Goal: Use online tool/utility: Utilize a website feature to perform a specific function

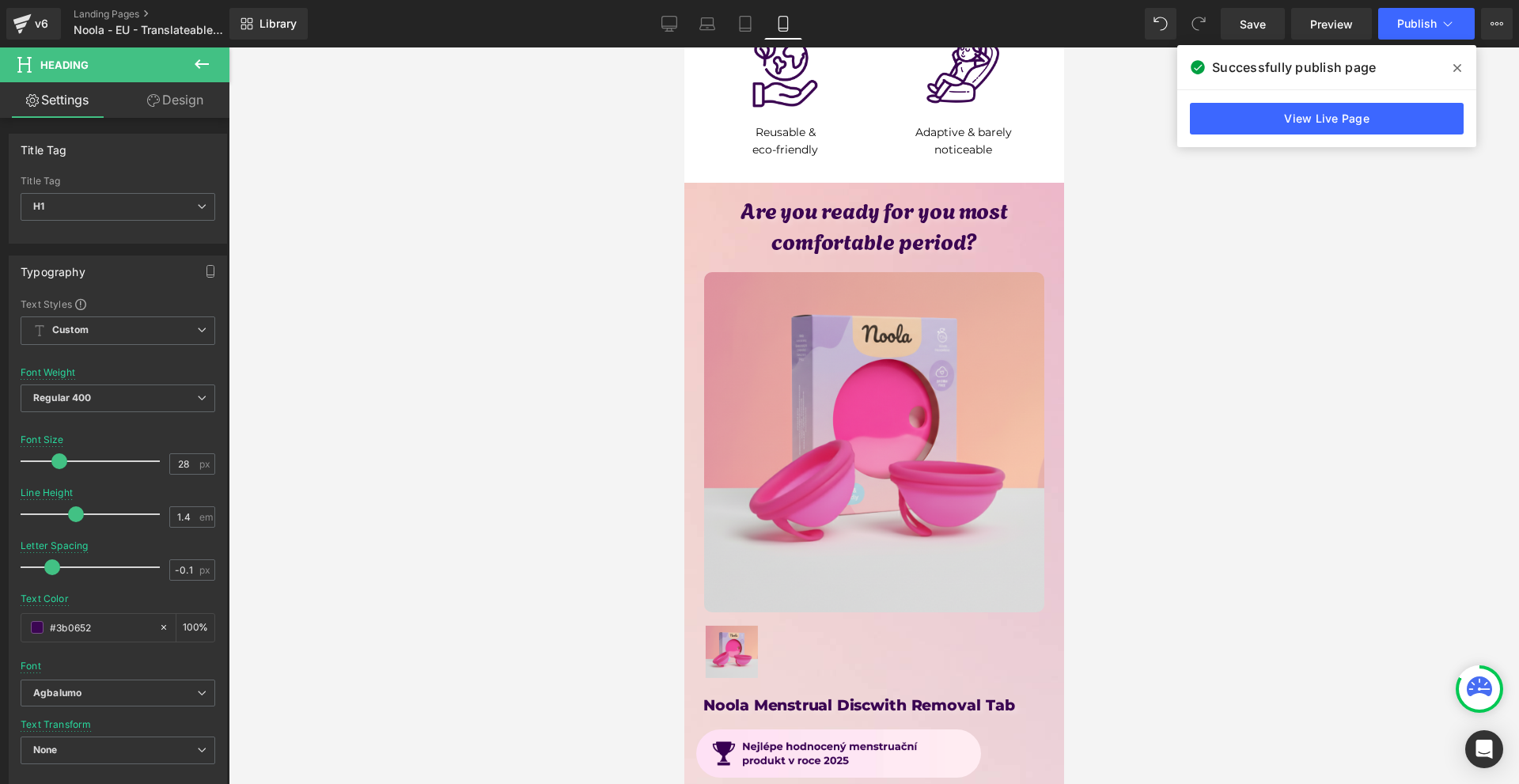
click at [1460, 65] on icon at bounding box center [1457, 68] width 8 height 8
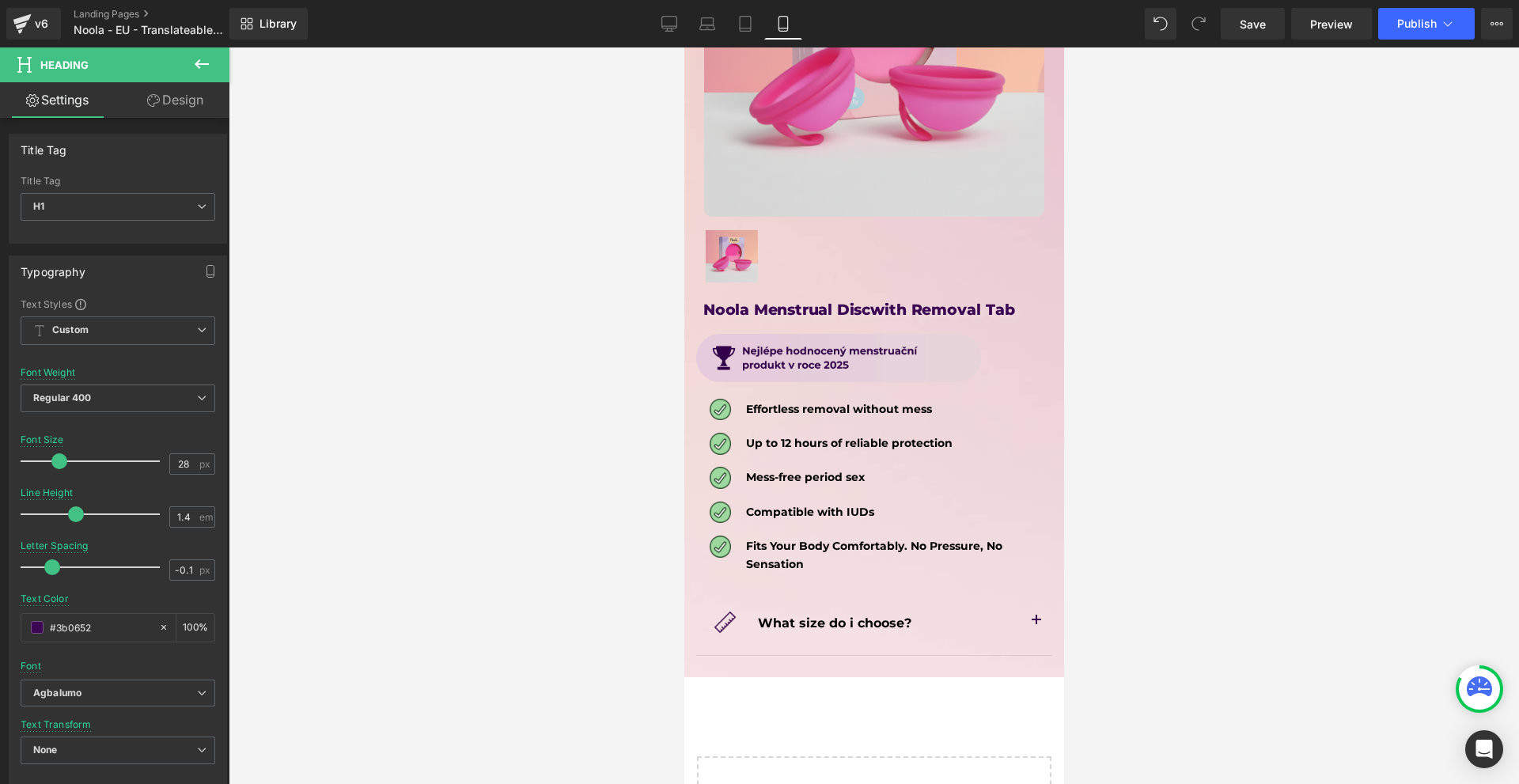
scroll to position [8033, 0]
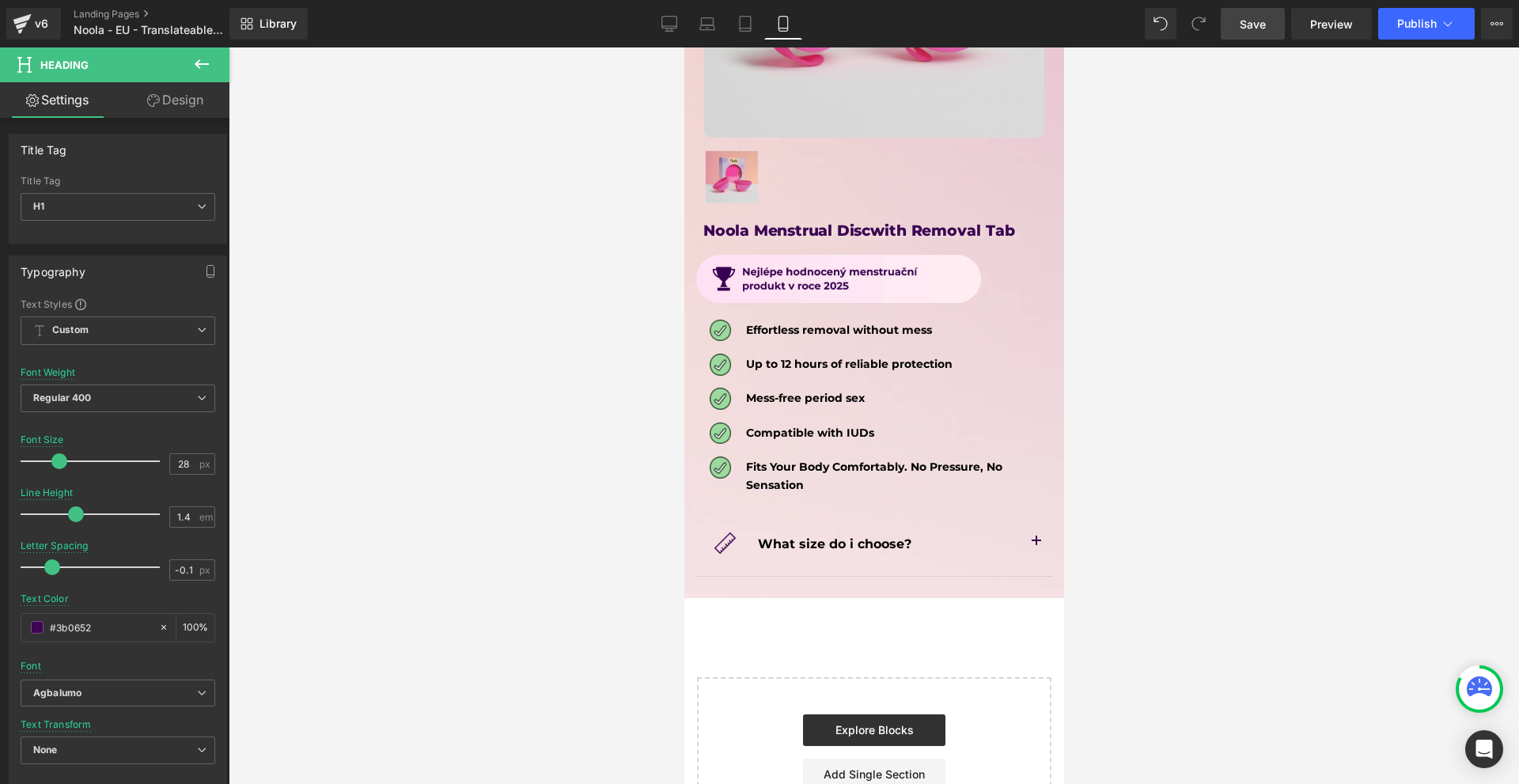
click at [1253, 21] on span "Save" at bounding box center [1253, 24] width 26 height 17
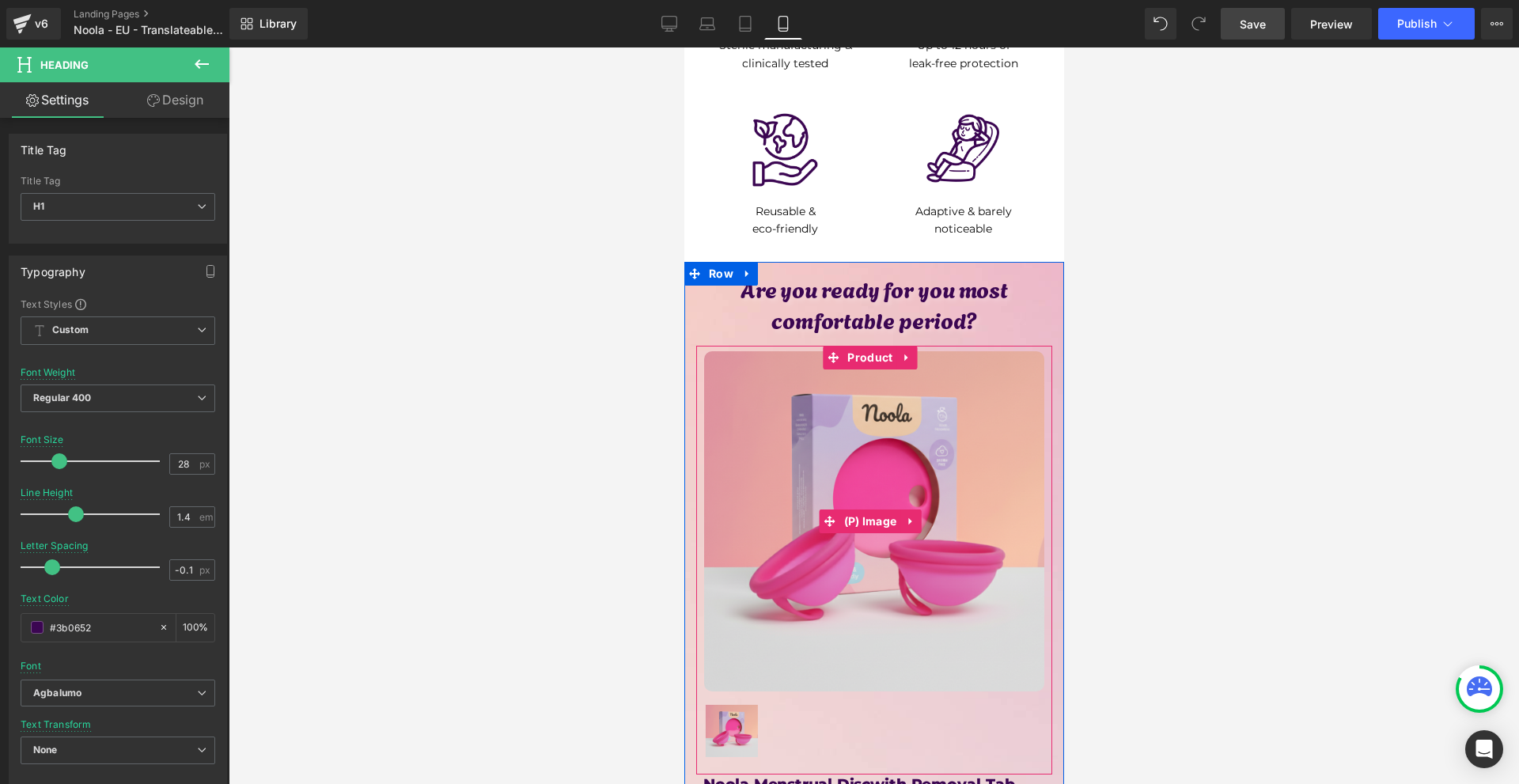
scroll to position [7796, 0]
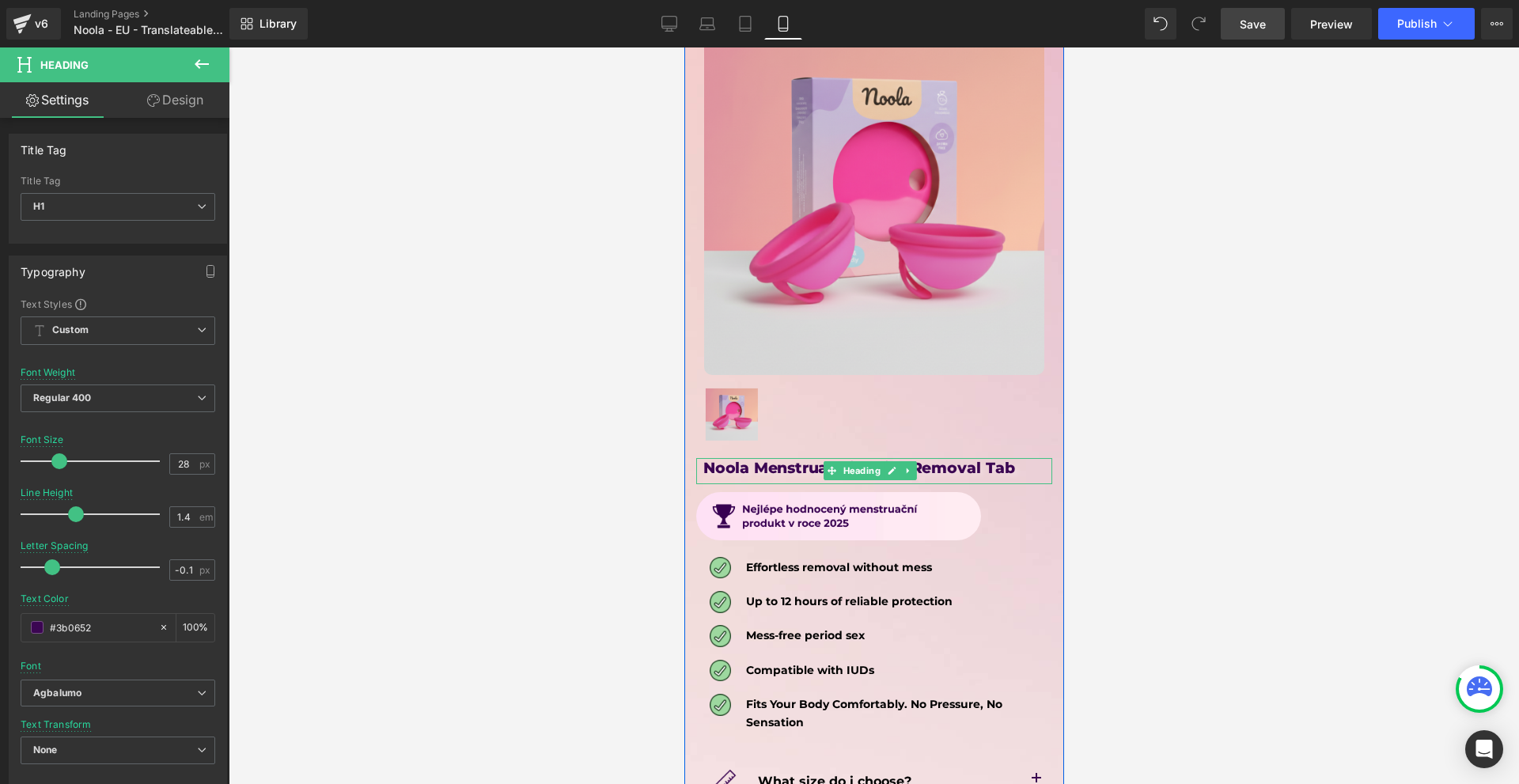
click at [712, 458] on h1 "Noola Menstrual Disc with Removal Tab" at bounding box center [877, 468] width 349 height 21
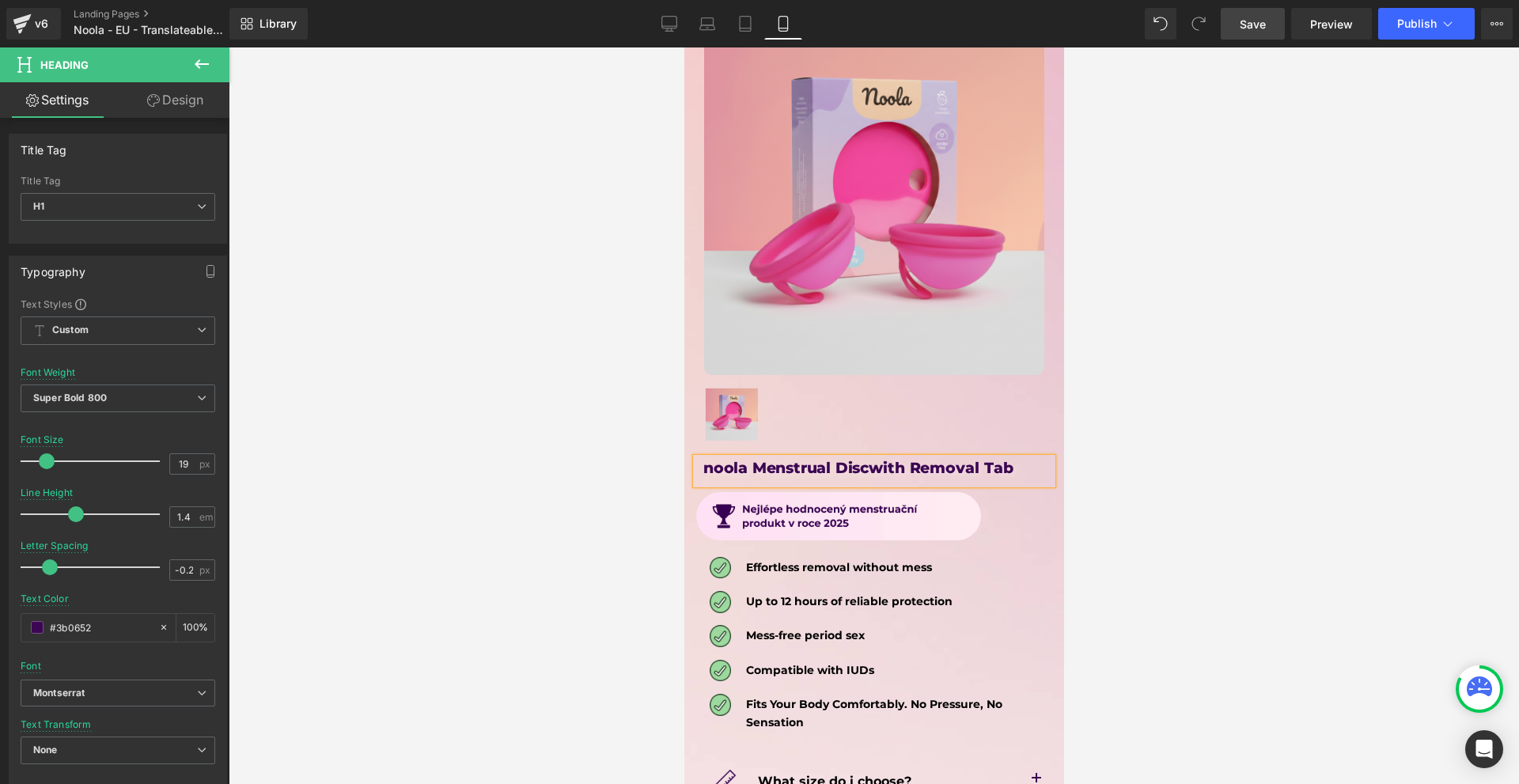
click at [1128, 426] on div at bounding box center [874, 415] width 1291 height 736
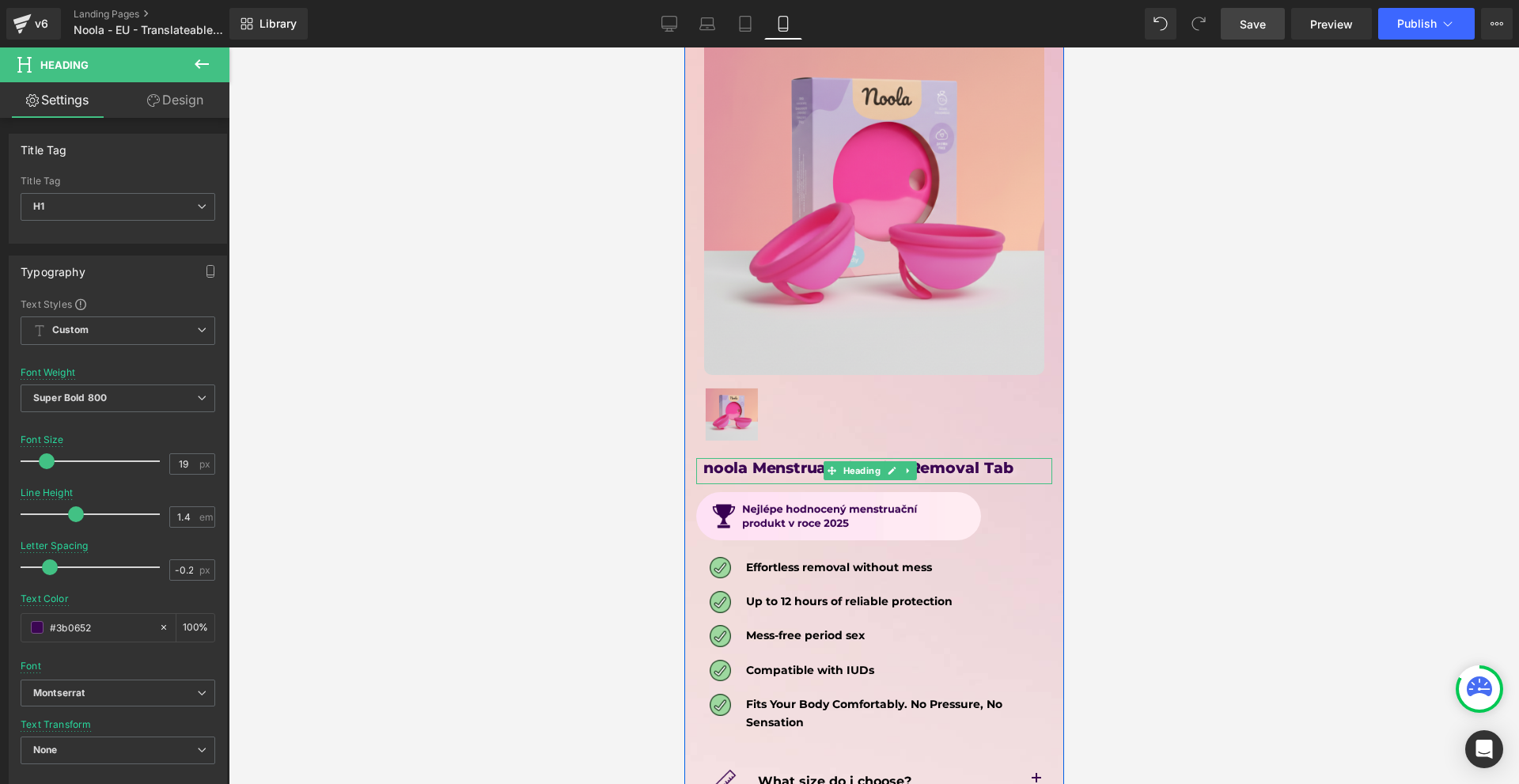
click at [716, 458] on h1 "noola Menstrual Disc with Removal Tab" at bounding box center [877, 468] width 349 height 21
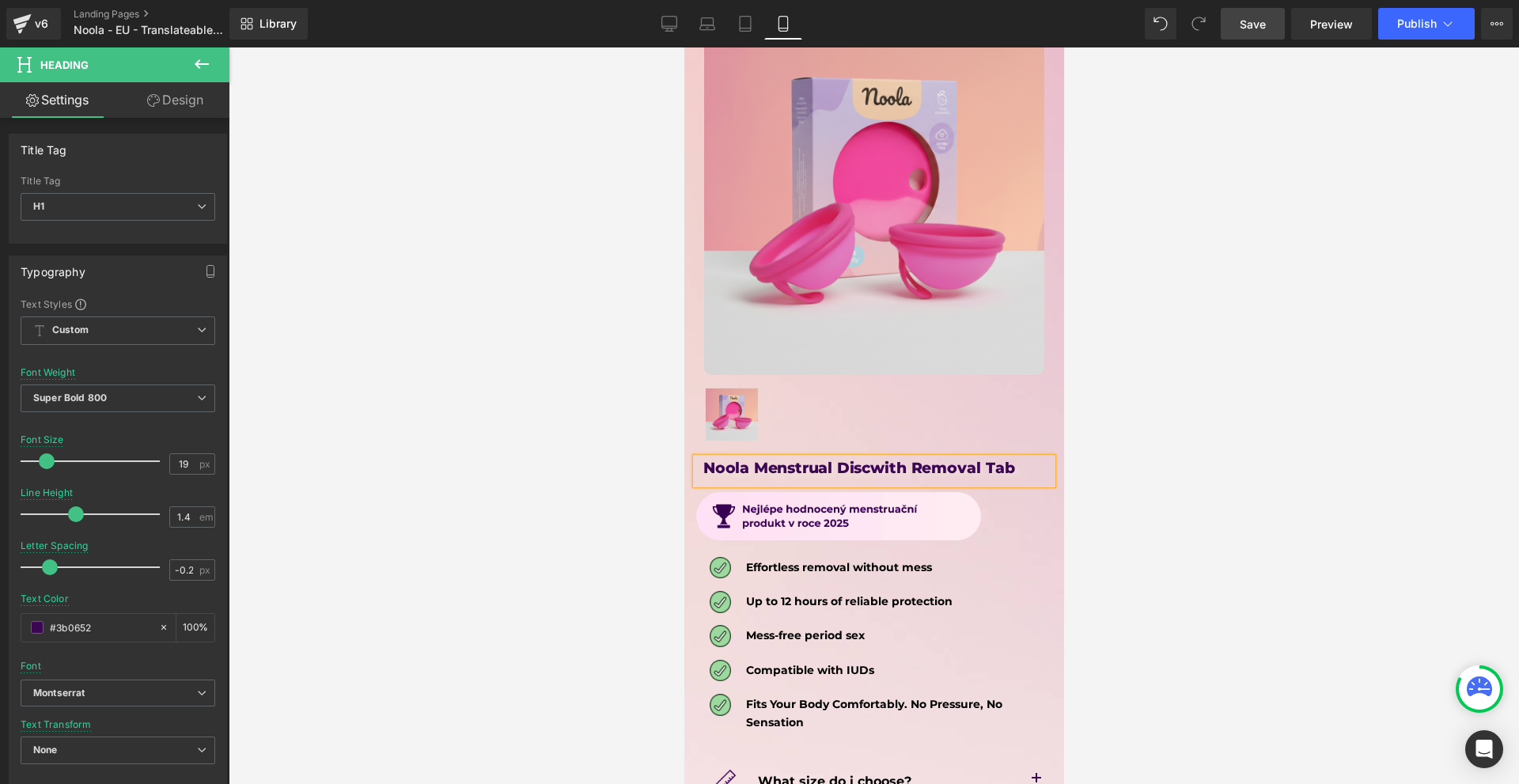
click at [1312, 401] on div at bounding box center [874, 415] width 1291 height 736
click at [1196, 498] on div at bounding box center [874, 415] width 1291 height 736
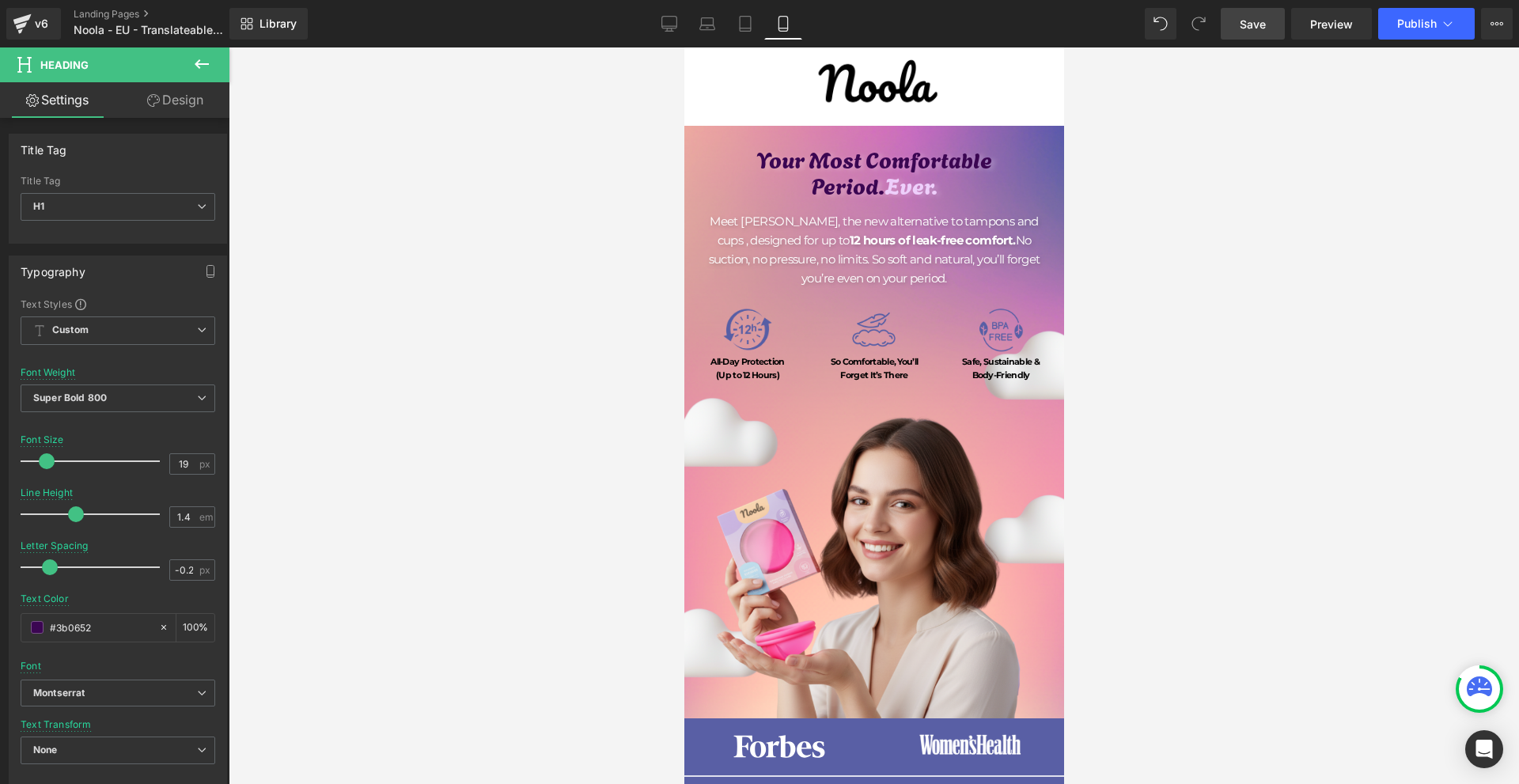
scroll to position [0, 0]
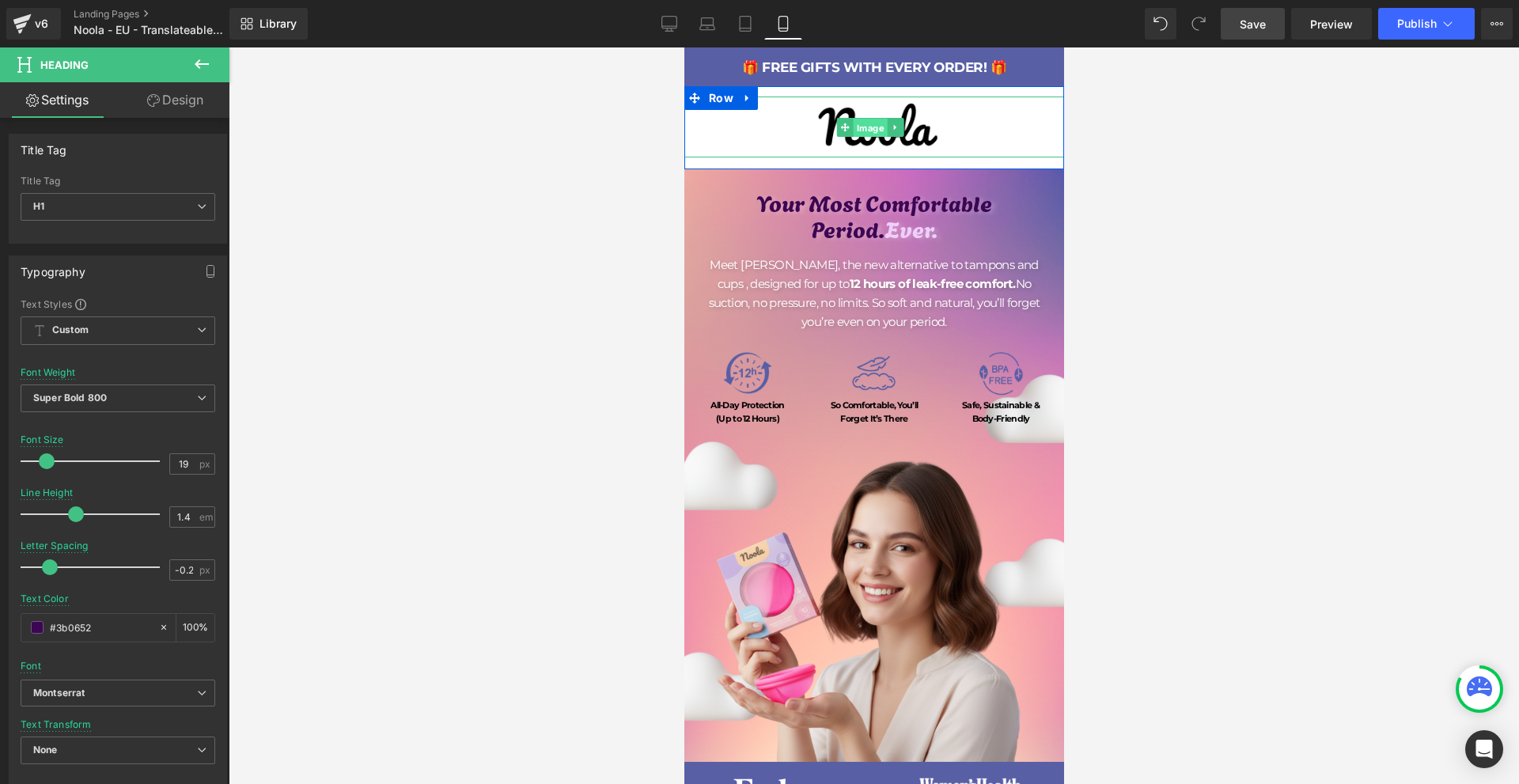
click at [872, 131] on span "Image" at bounding box center [870, 127] width 34 height 19
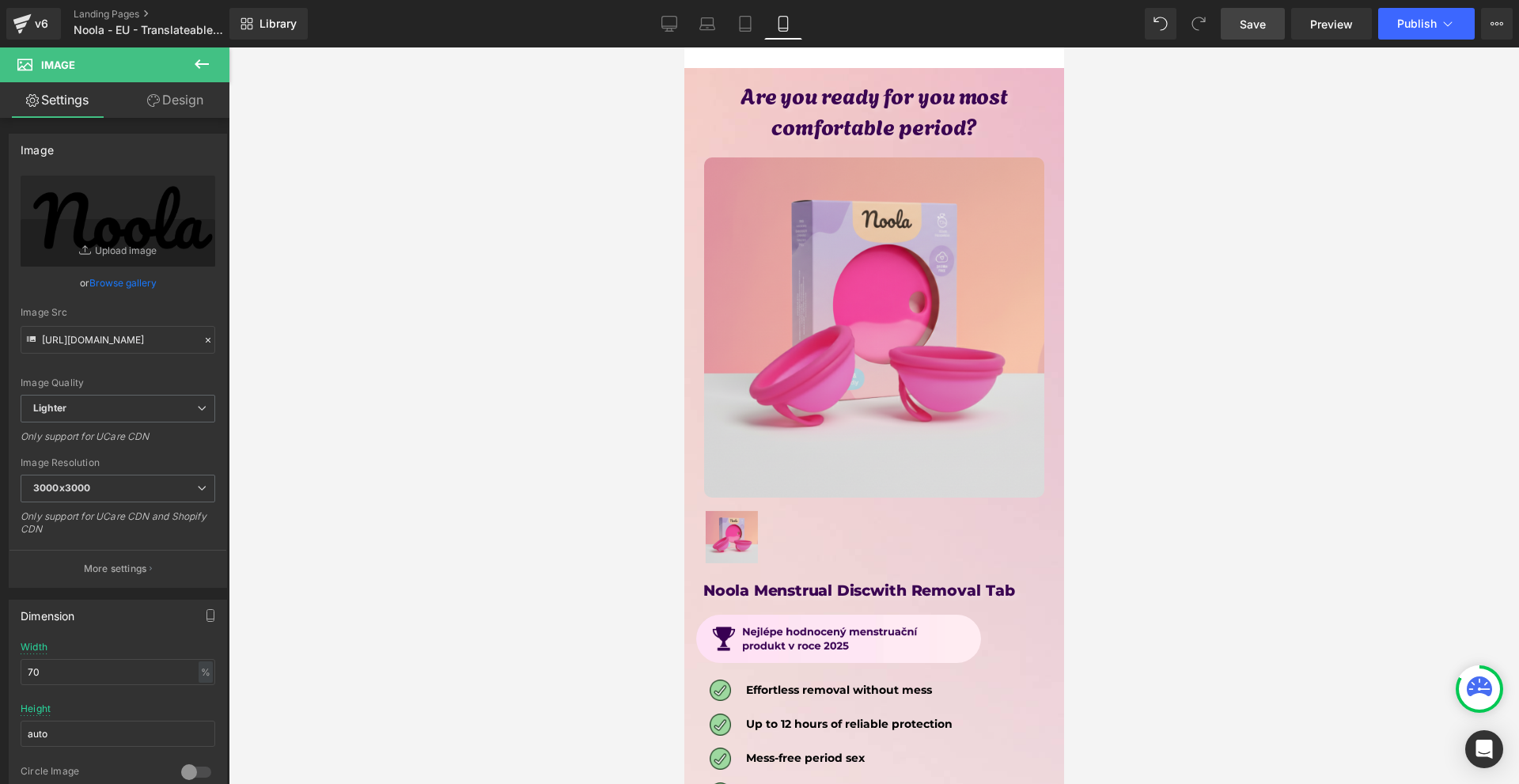
scroll to position [7910, 0]
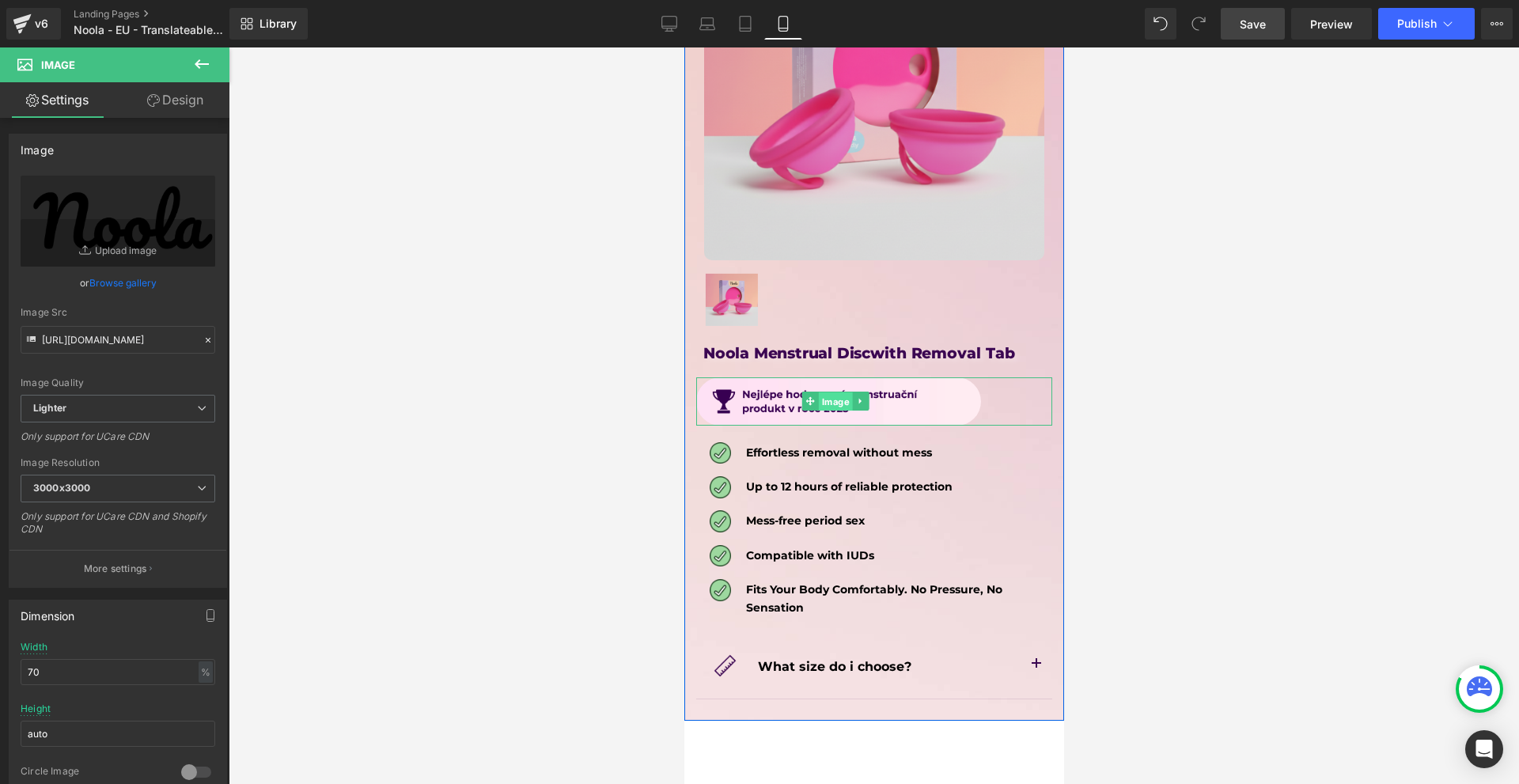
click at [847, 392] on span "Image" at bounding box center [835, 402] width 34 height 19
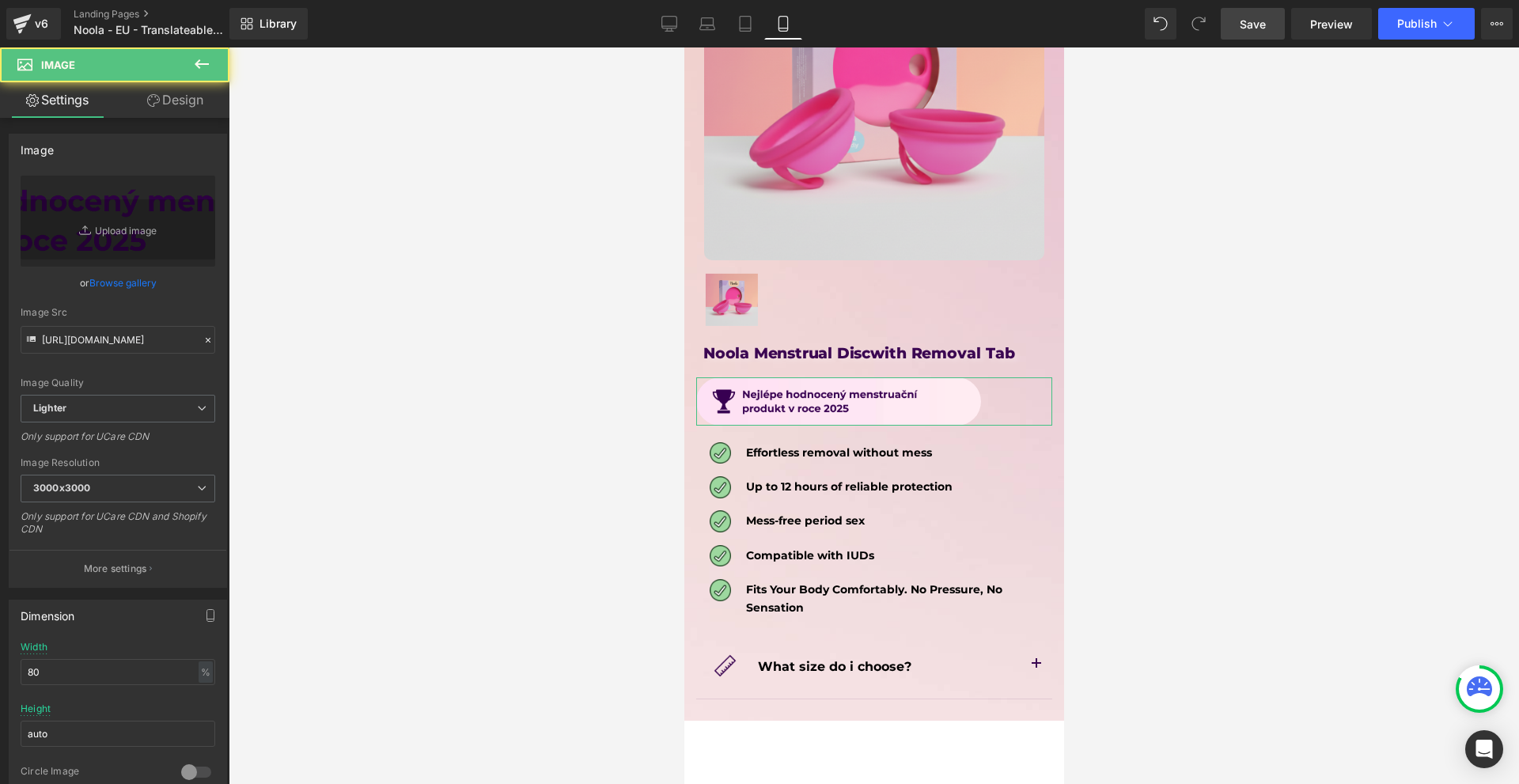
click at [185, 99] on link "Design" at bounding box center [175, 100] width 115 height 36
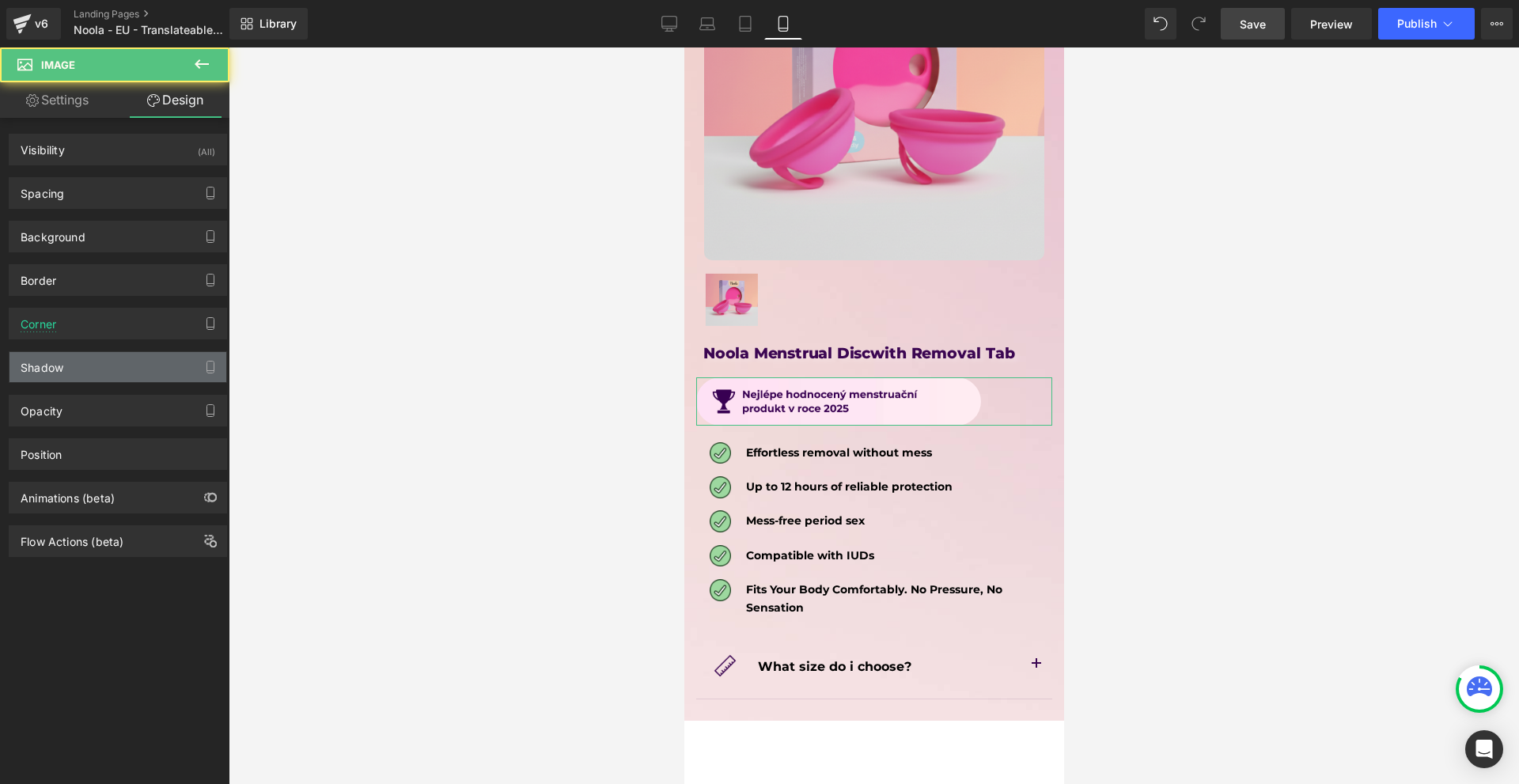
click at [110, 369] on div "Shadow" at bounding box center [118, 367] width 217 height 30
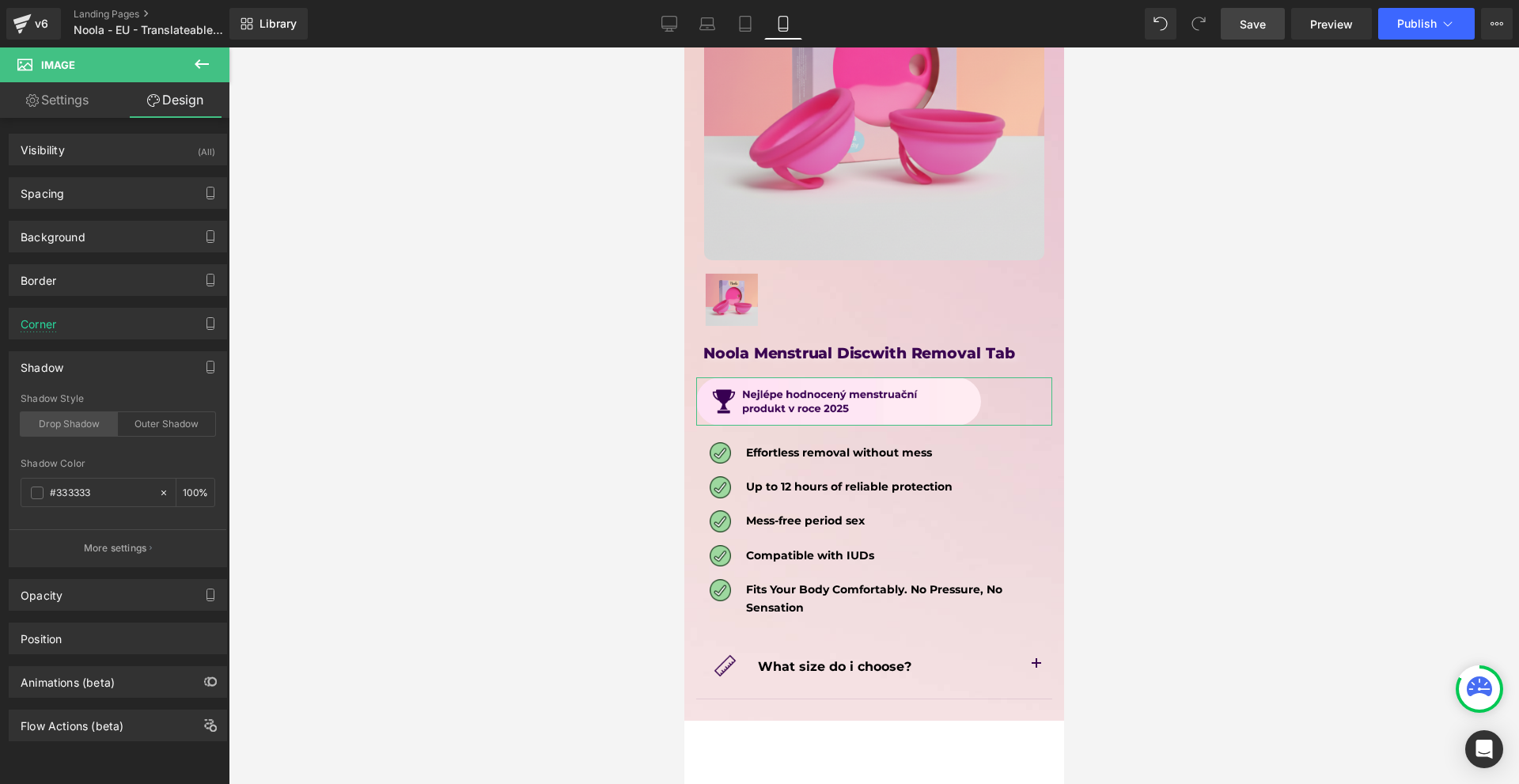
click at [92, 419] on div "Drop Shadow" at bounding box center [69, 424] width 97 height 24
click at [183, 497] on input "100" at bounding box center [190, 492] width 16 height 17
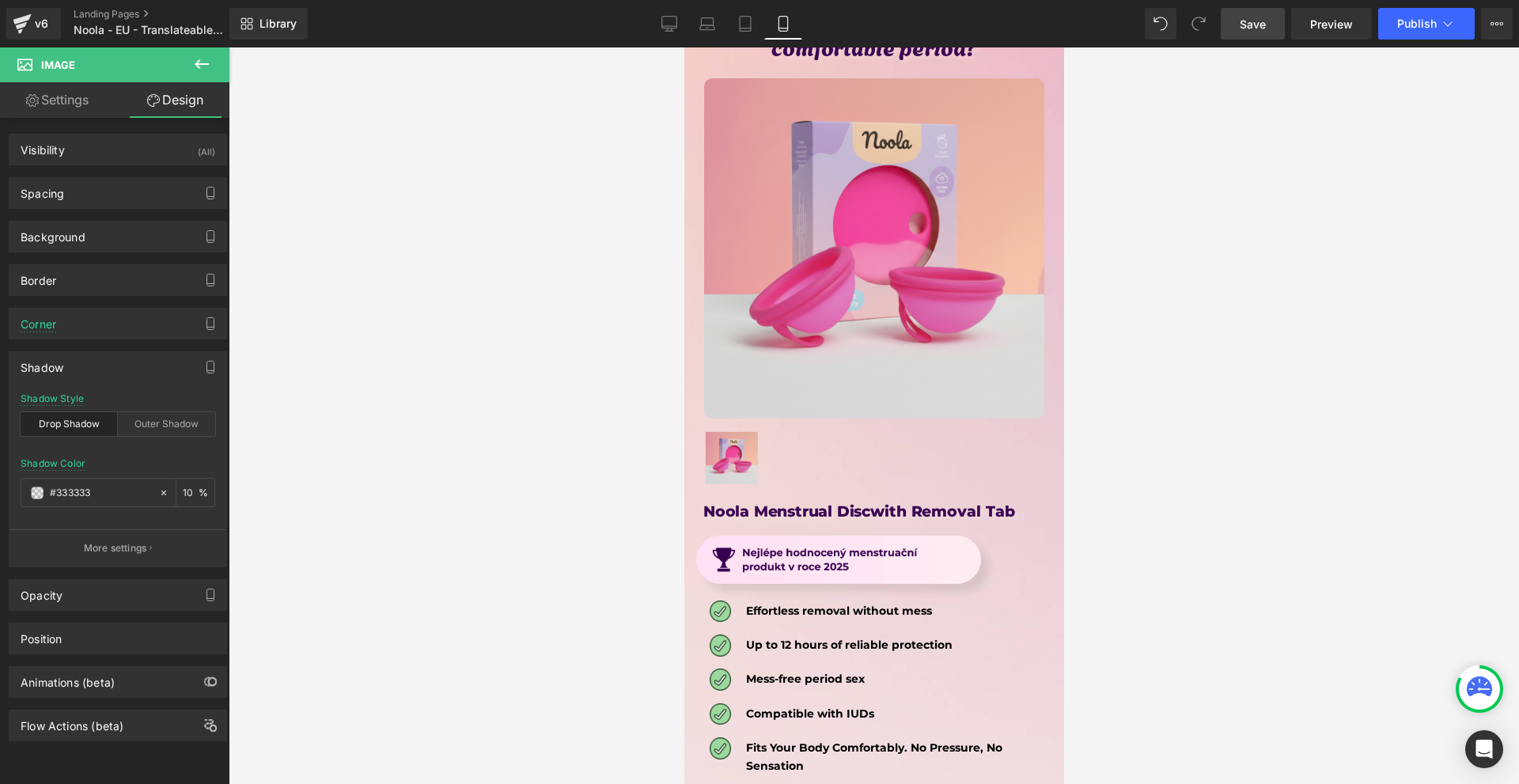
type input "10"
click at [1273, 23] on link "Save" at bounding box center [1253, 24] width 64 height 31
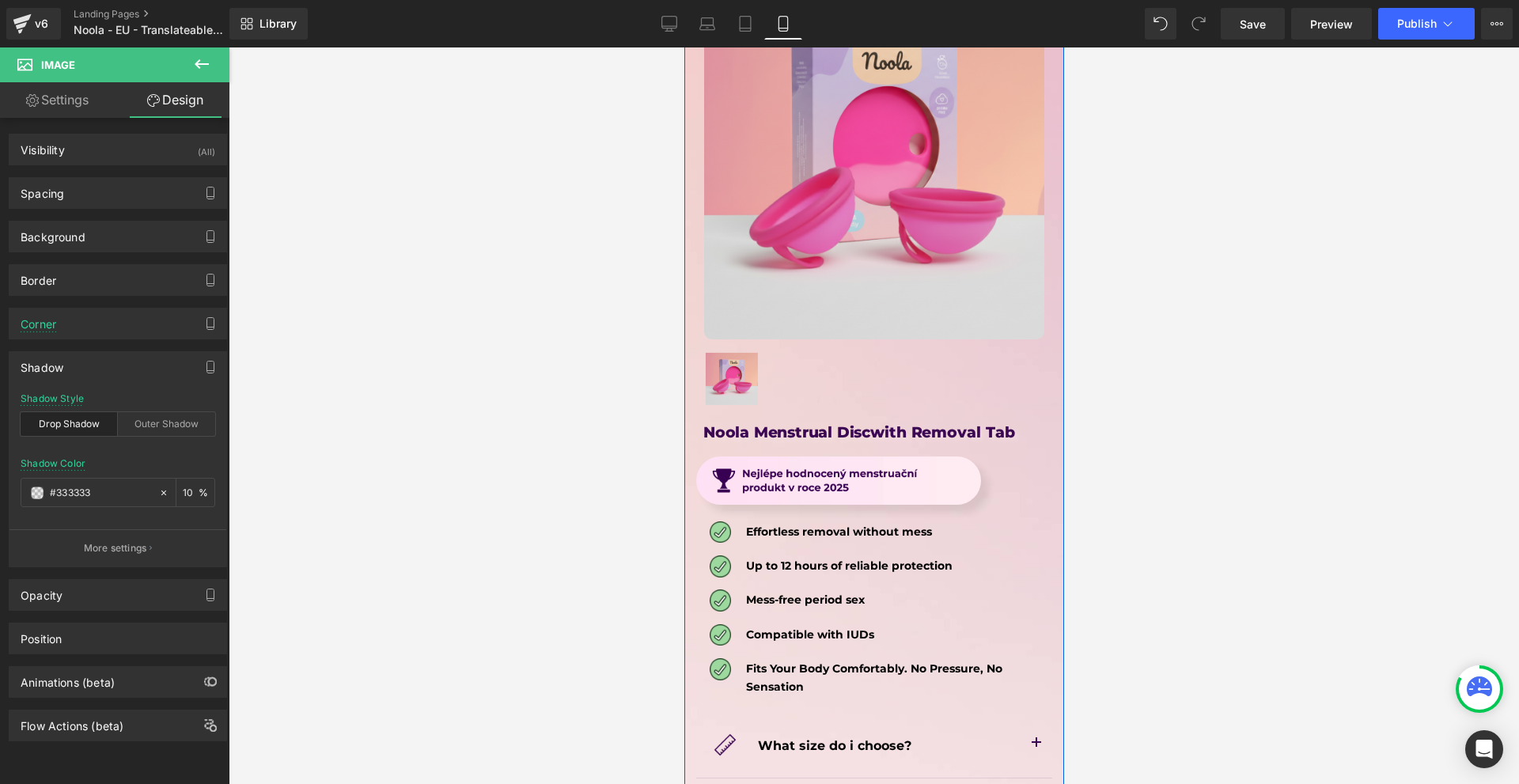
scroll to position [7515, 0]
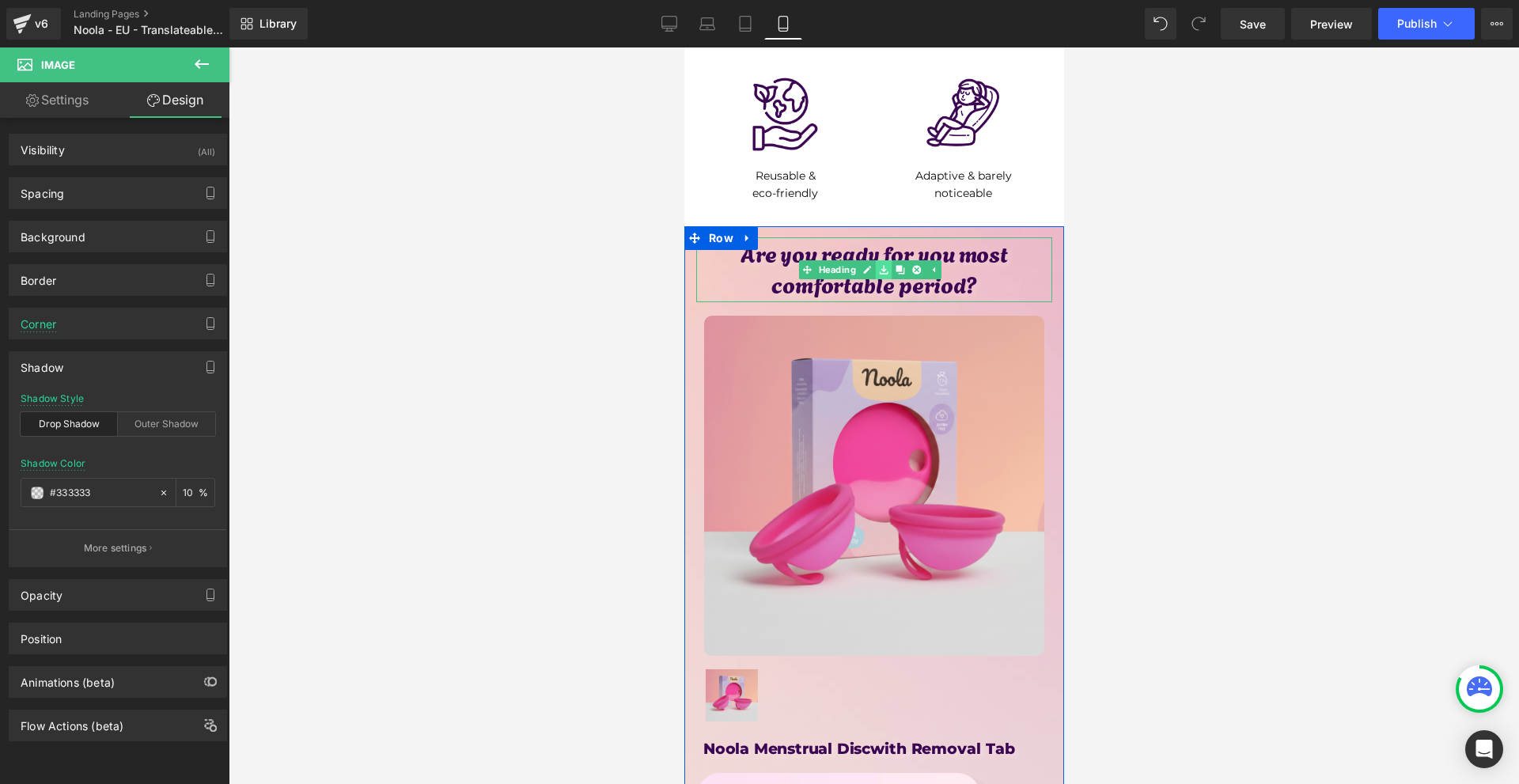
click at [875, 260] on link at bounding box center [884, 269] width 17 height 19
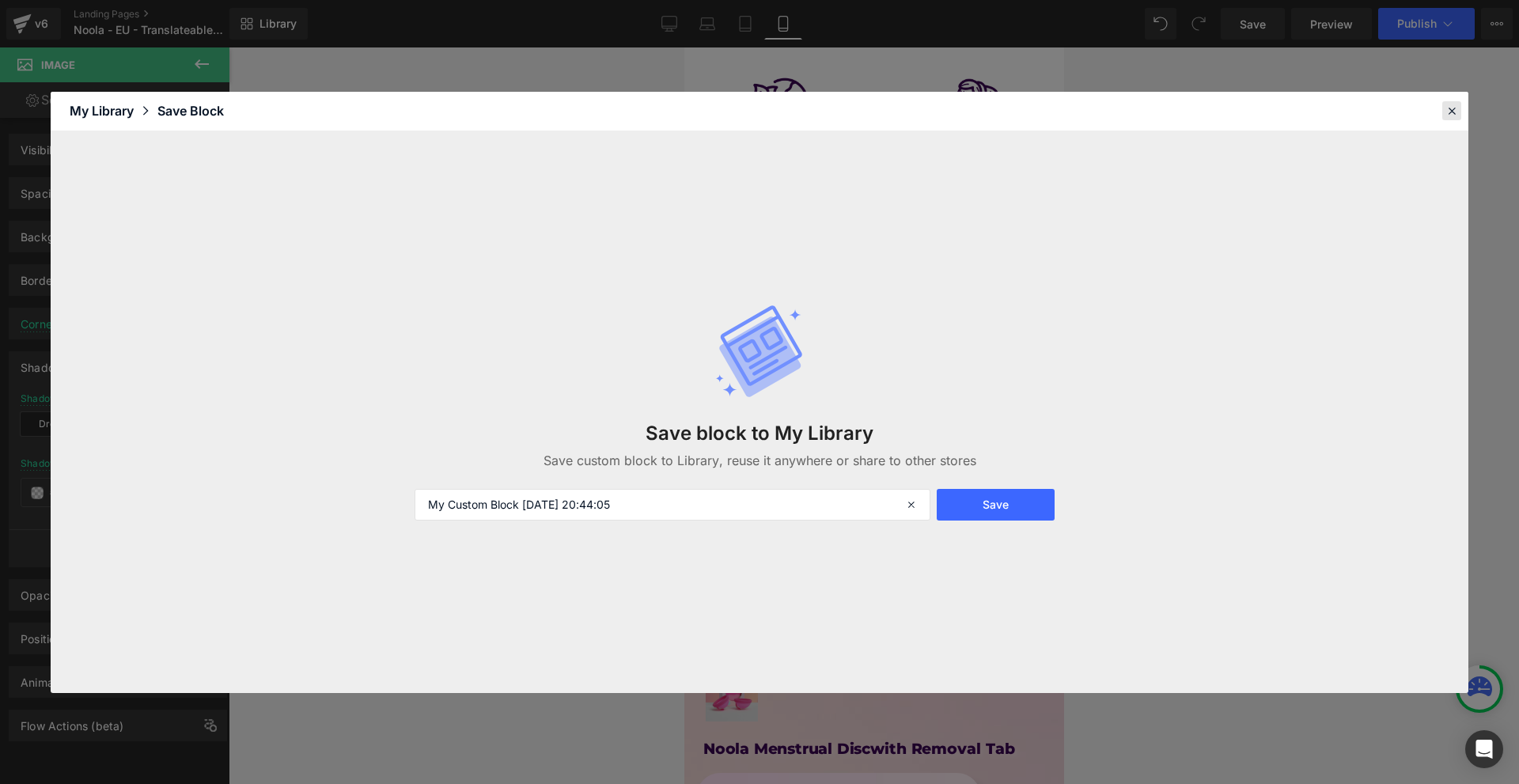
click at [1447, 115] on icon at bounding box center [1452, 110] width 14 height 14
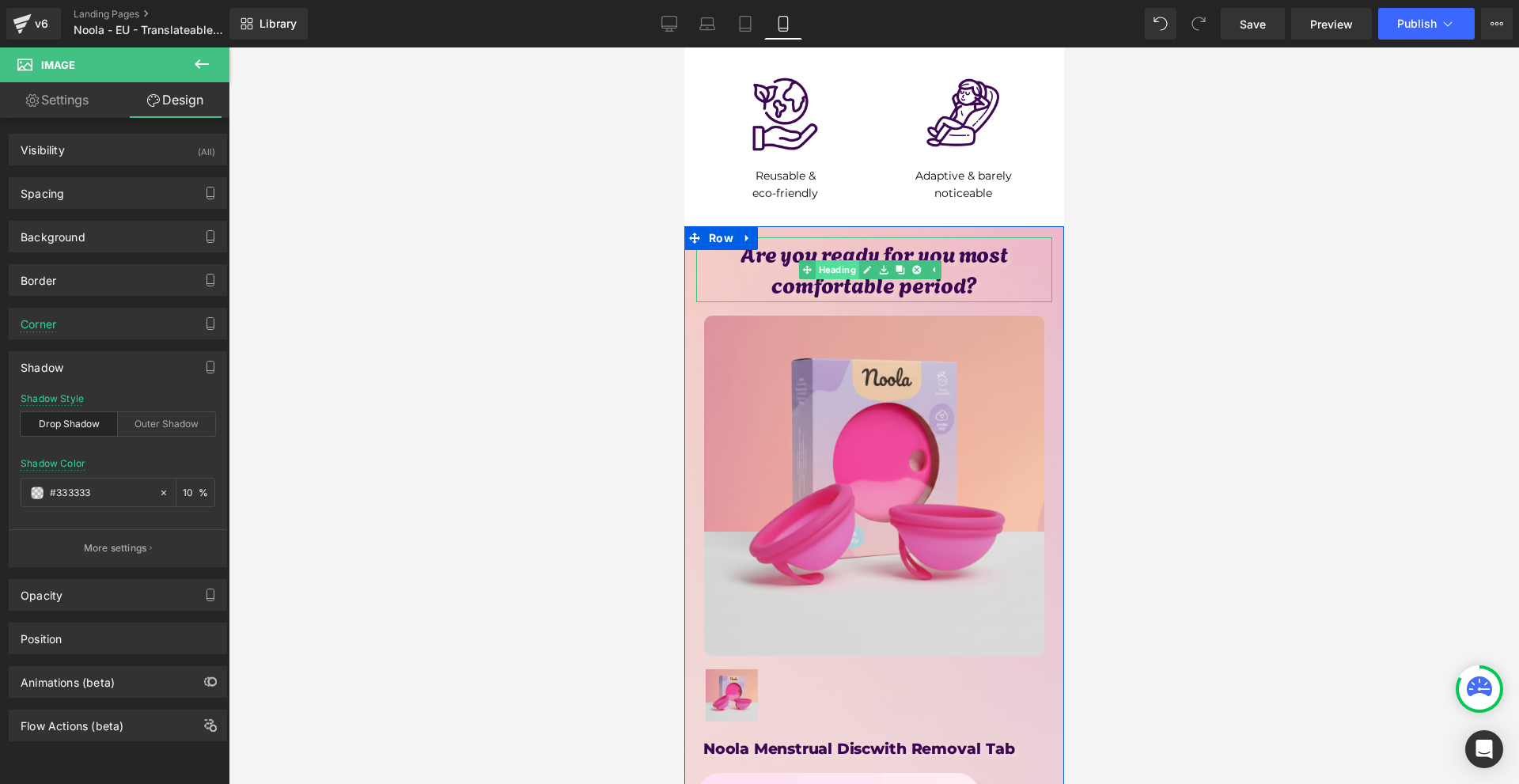
click at [842, 260] on span "Heading" at bounding box center [836, 269] width 43 height 19
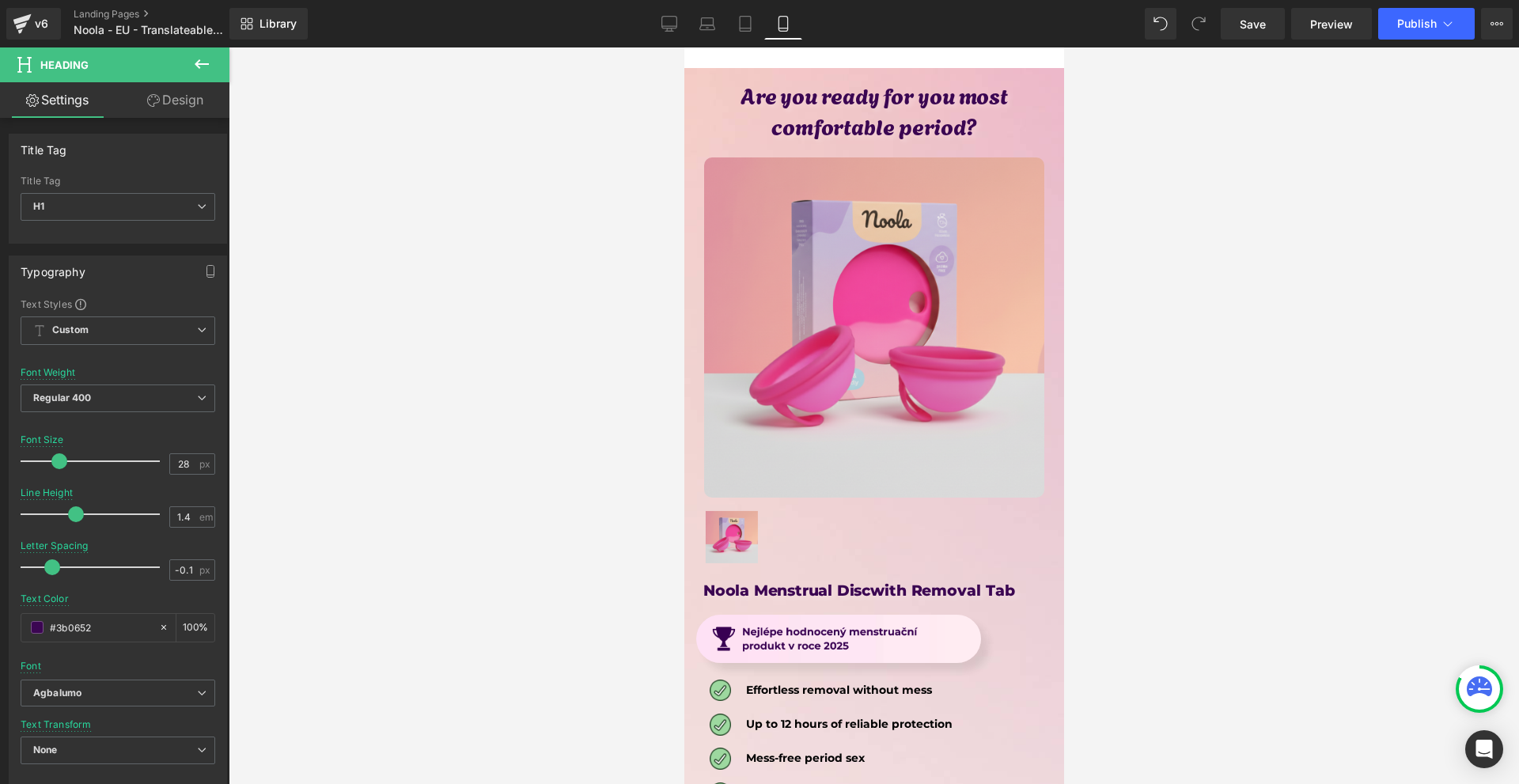
scroll to position [8033, 0]
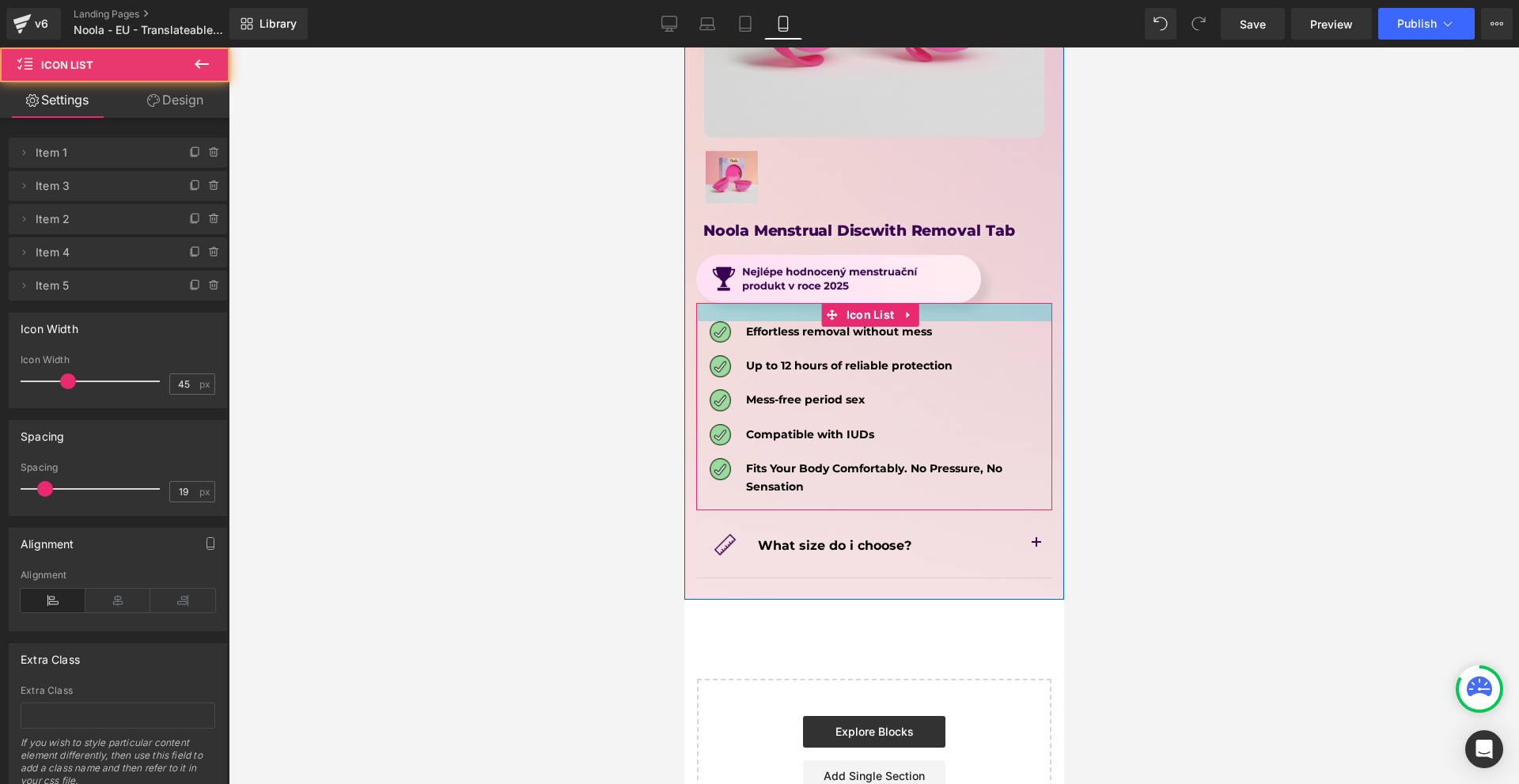
click at [950, 303] on div at bounding box center [874, 312] width 356 height 18
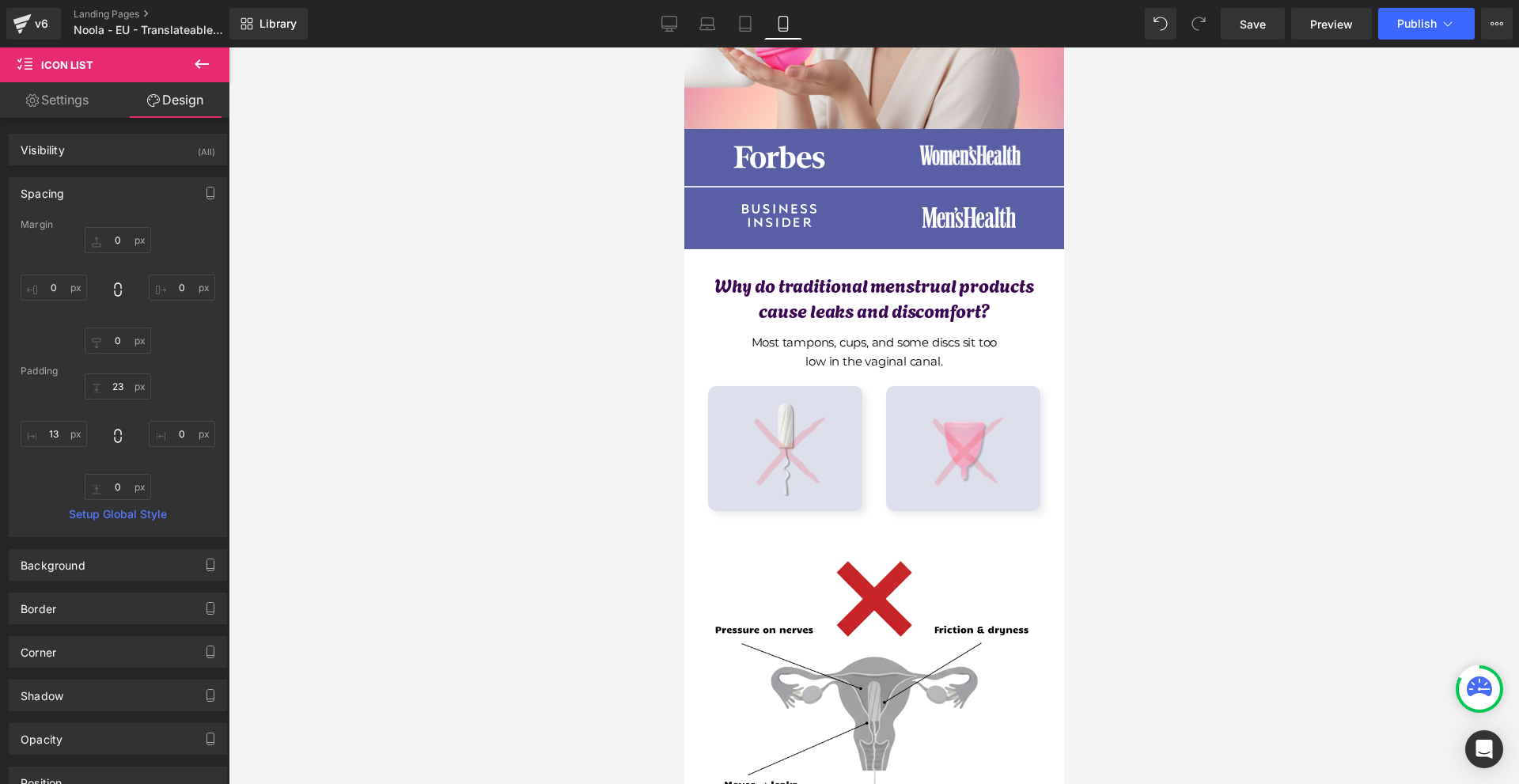
scroll to position [791, 0]
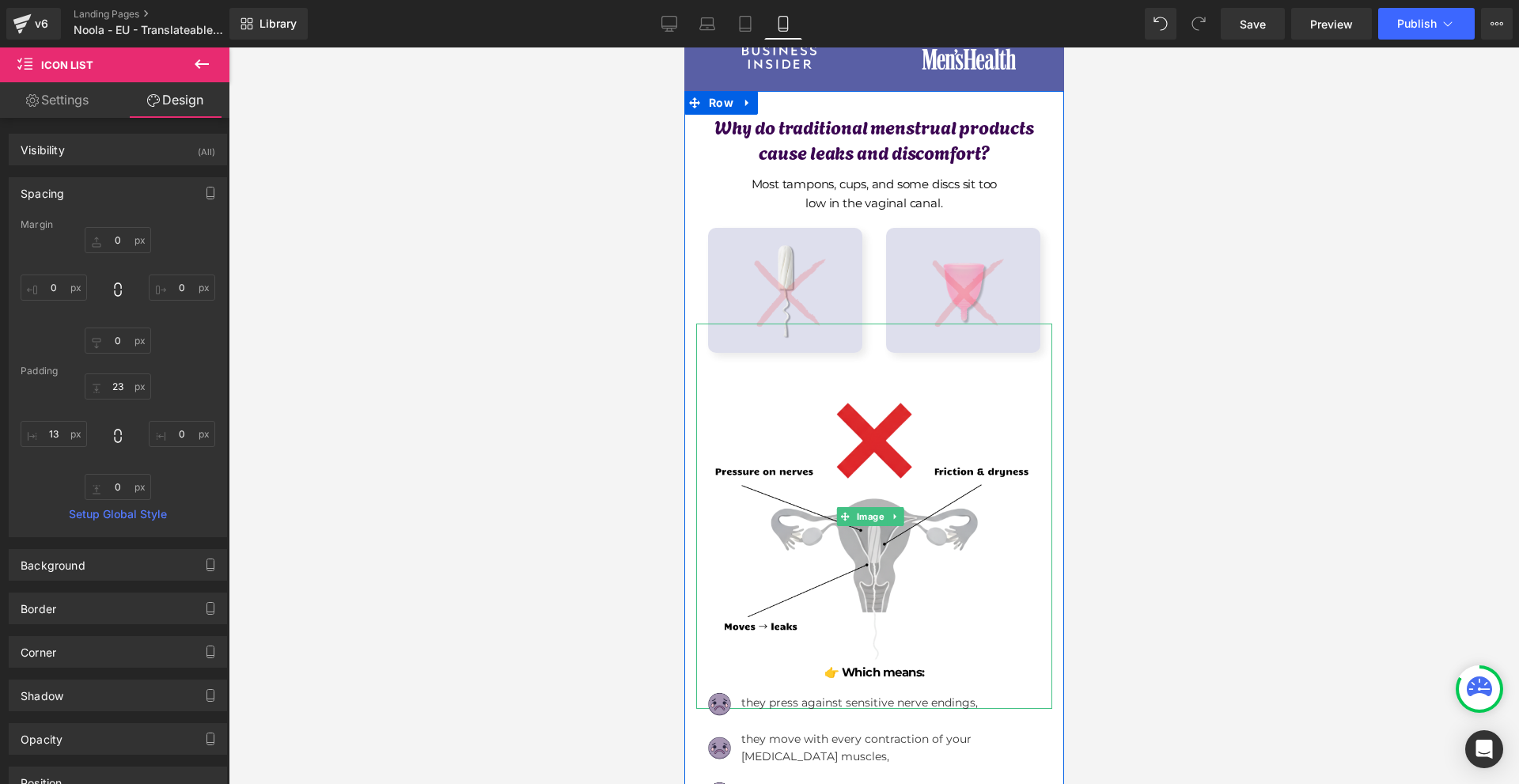
click at [949, 344] on div at bounding box center [874, 516] width 356 height 385
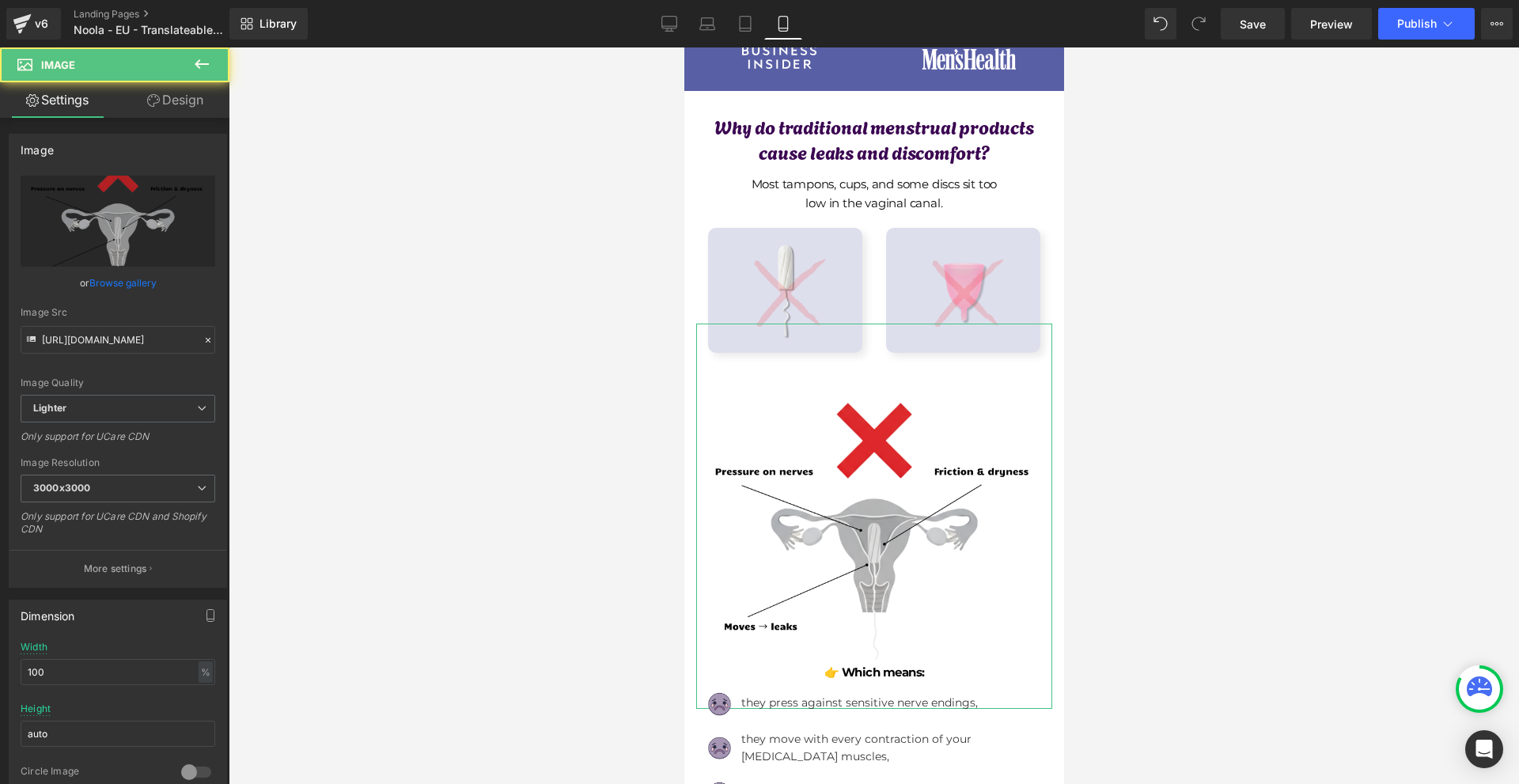
click at [213, 92] on link "Design" at bounding box center [175, 100] width 115 height 36
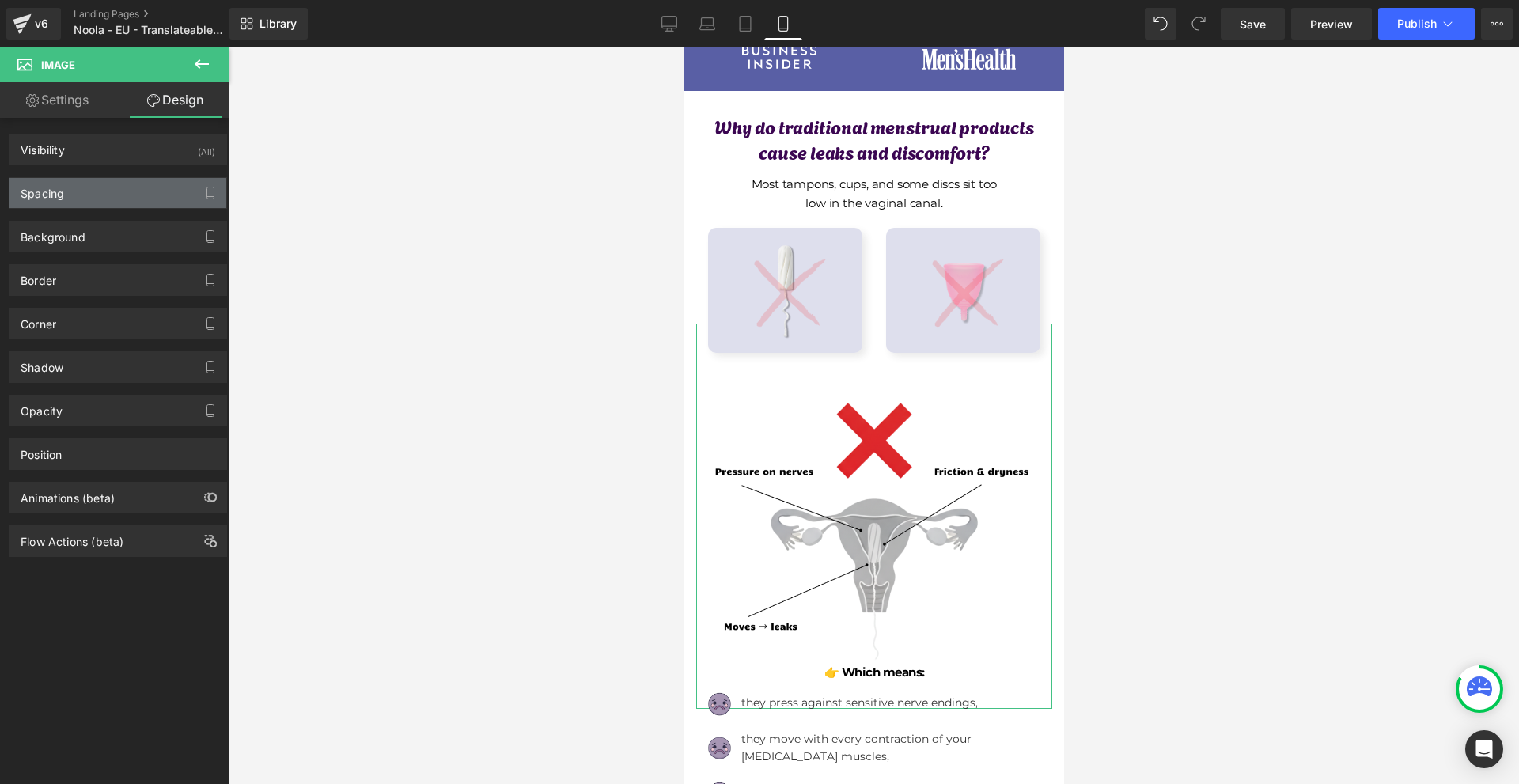
click at [120, 190] on div "Spacing" at bounding box center [118, 193] width 217 height 30
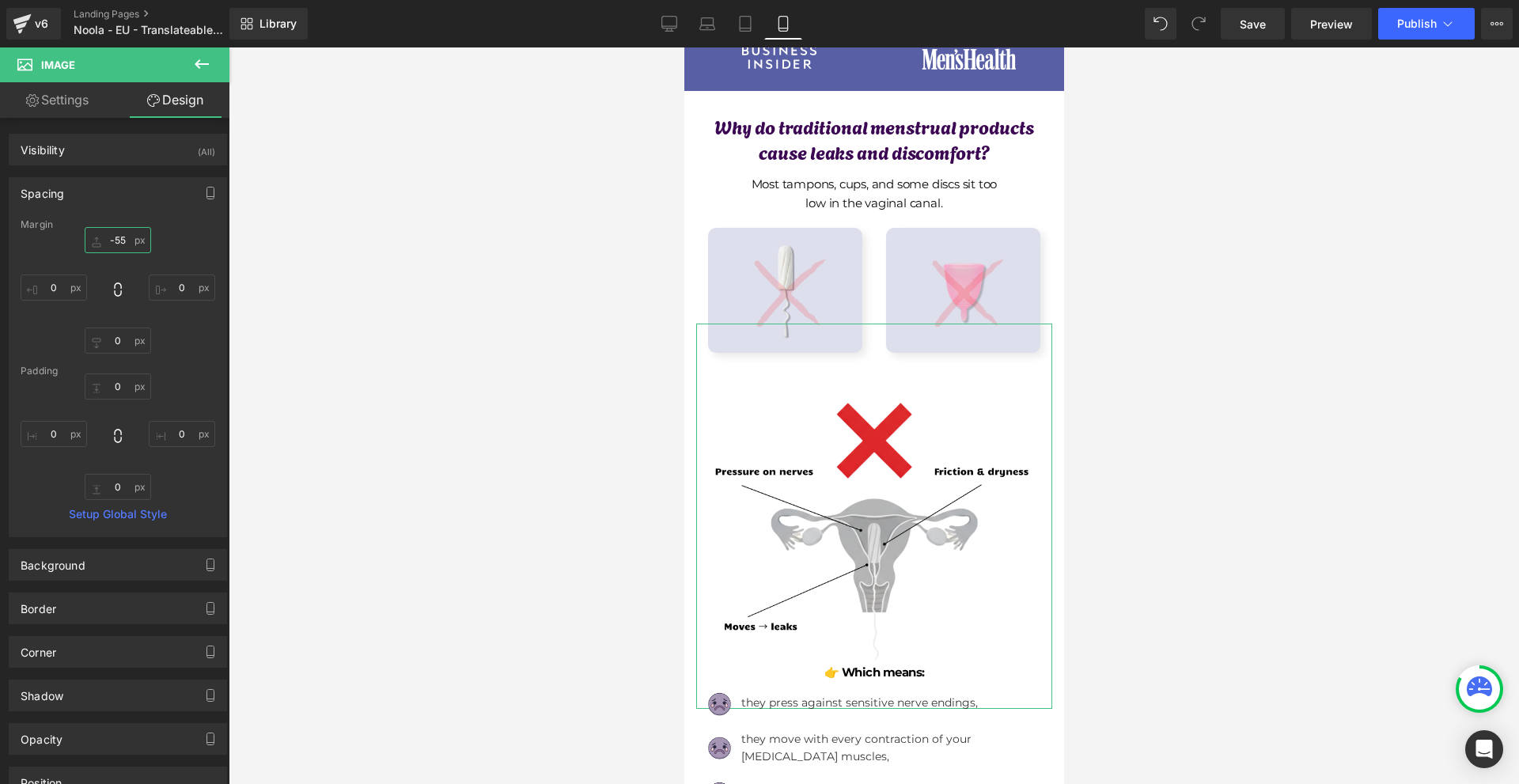
click at [131, 235] on input "-55" at bounding box center [118, 240] width 66 height 26
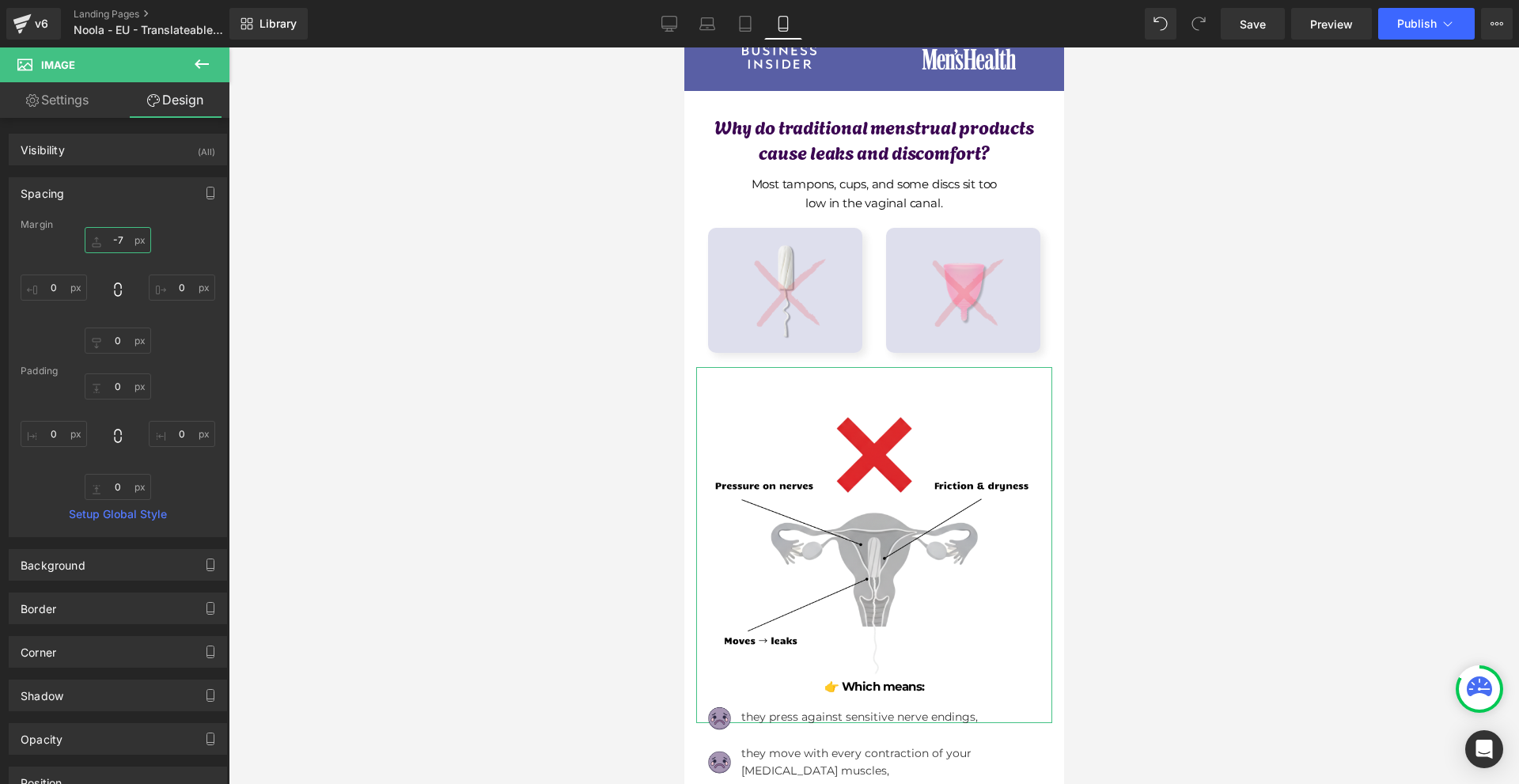
type input "-70"
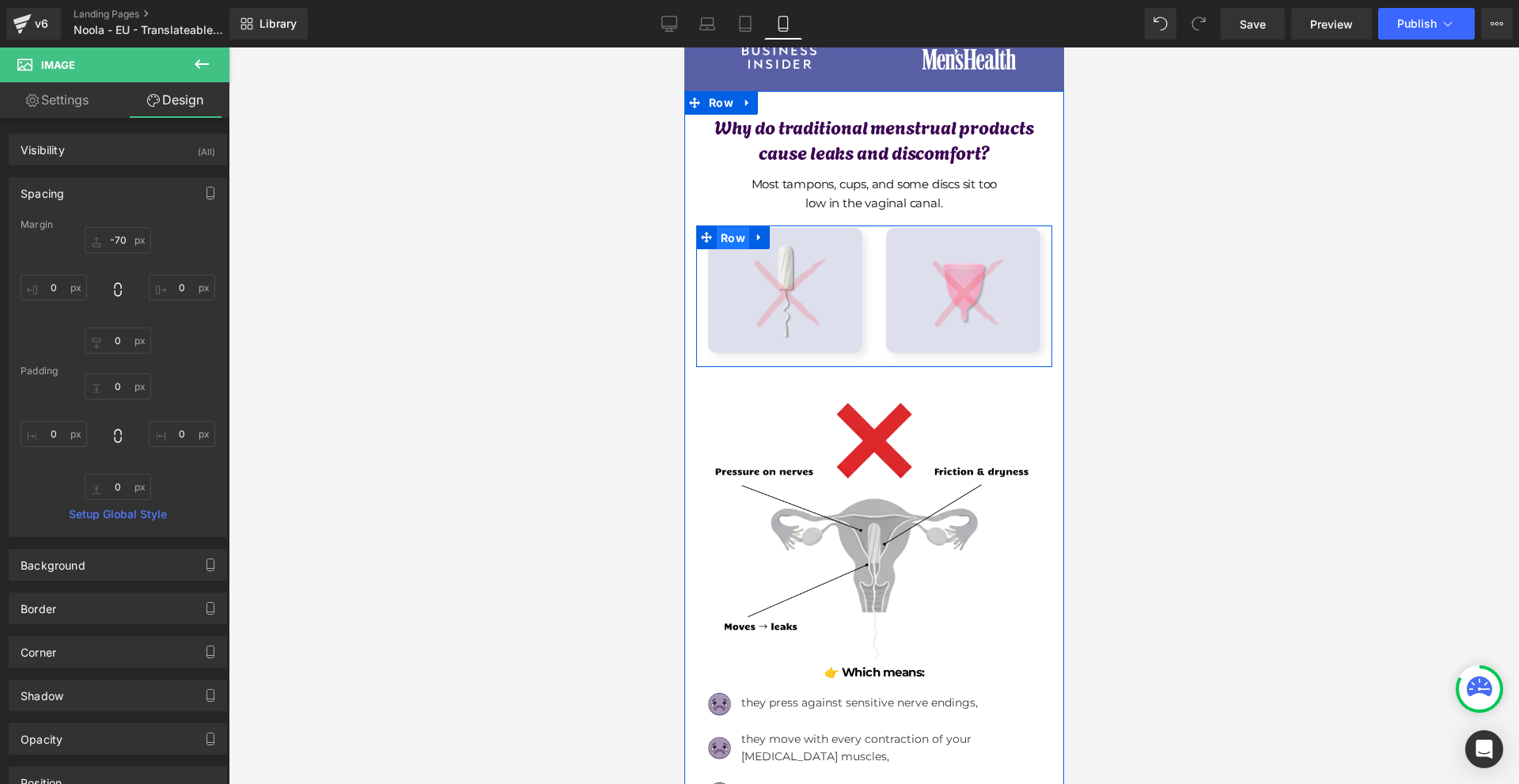
click at [736, 237] on span "Row" at bounding box center [732, 238] width 32 height 24
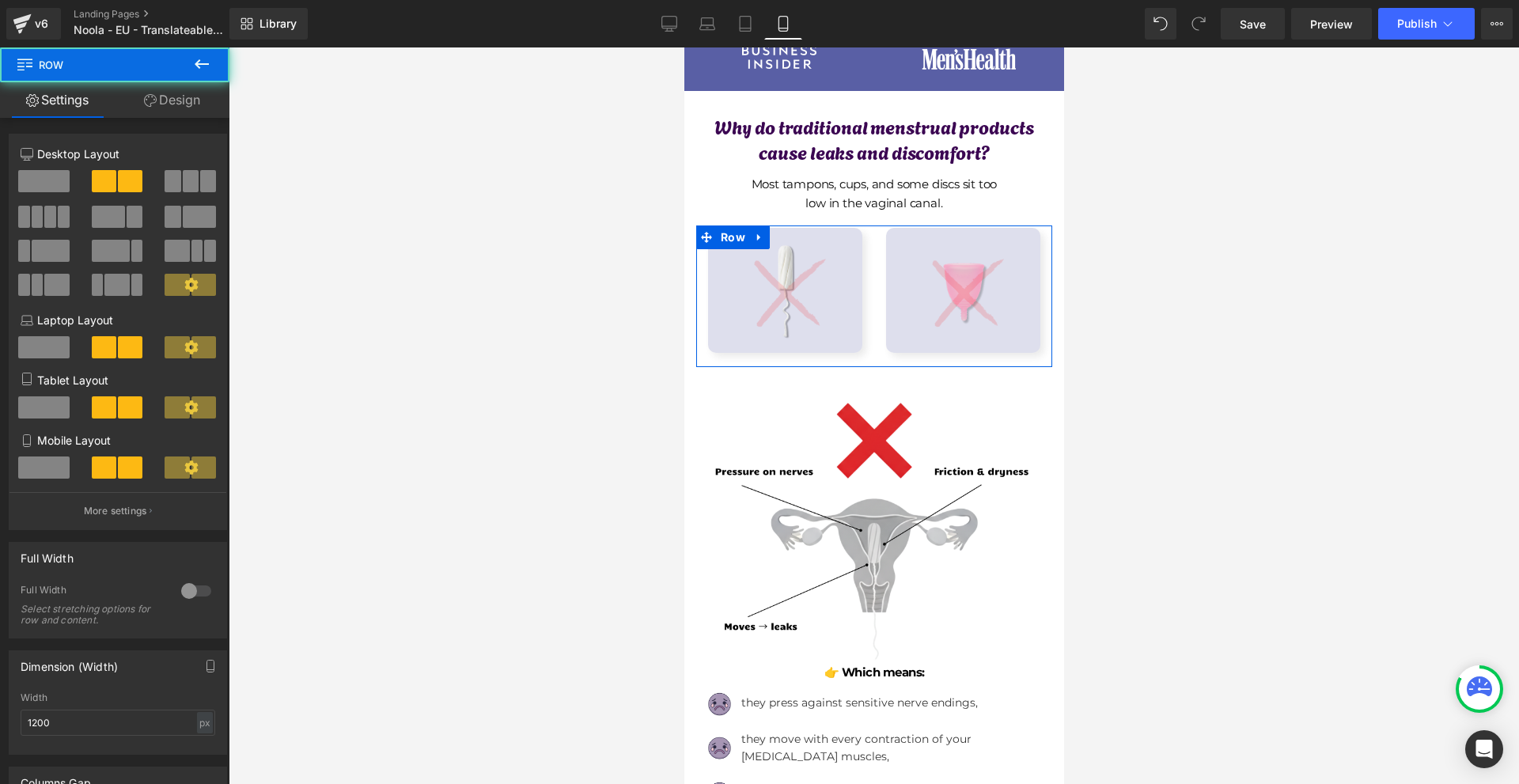
click at [206, 90] on link "Design" at bounding box center [172, 100] width 115 height 36
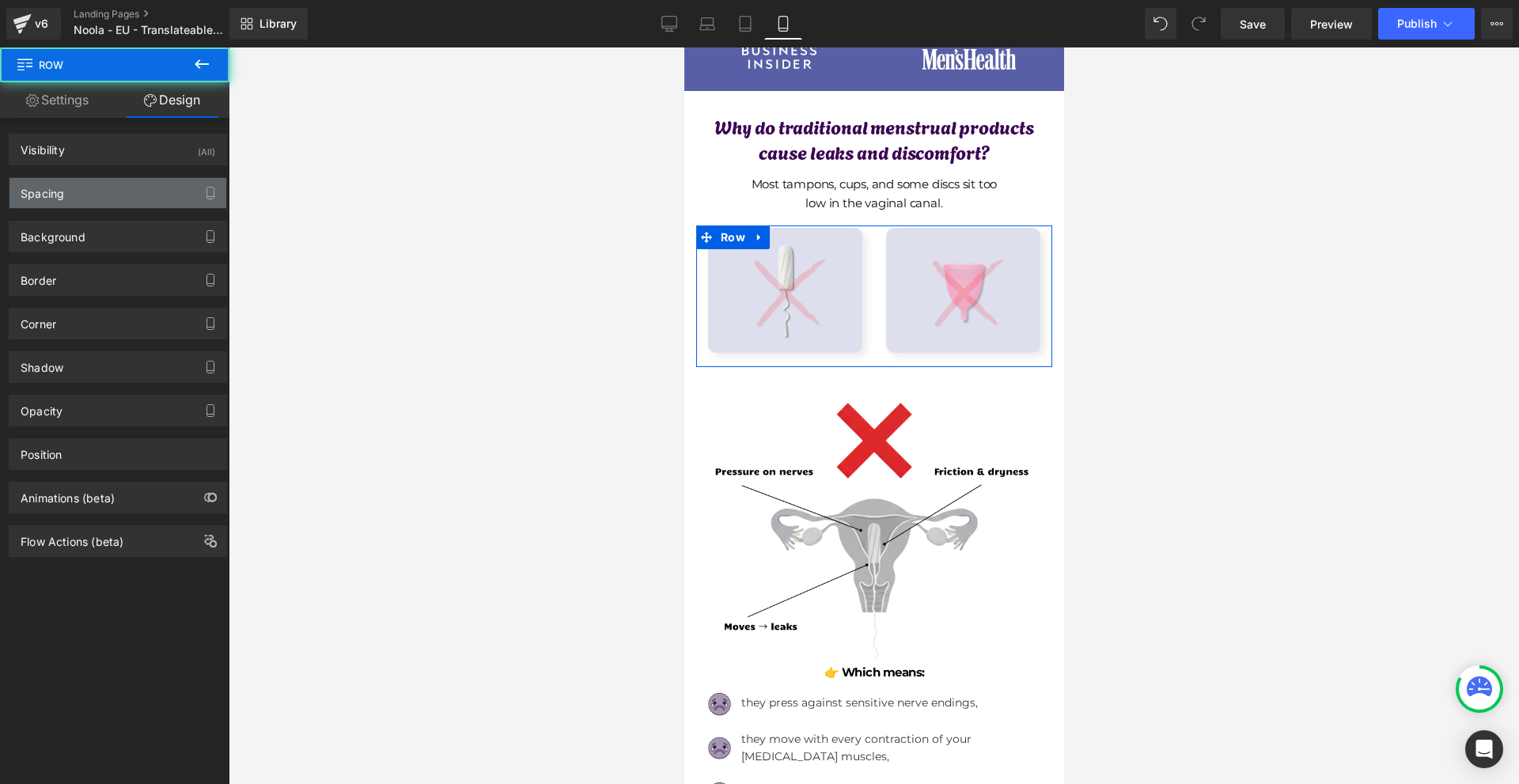
type input "0"
type input "3"
type input "0"
type input "18"
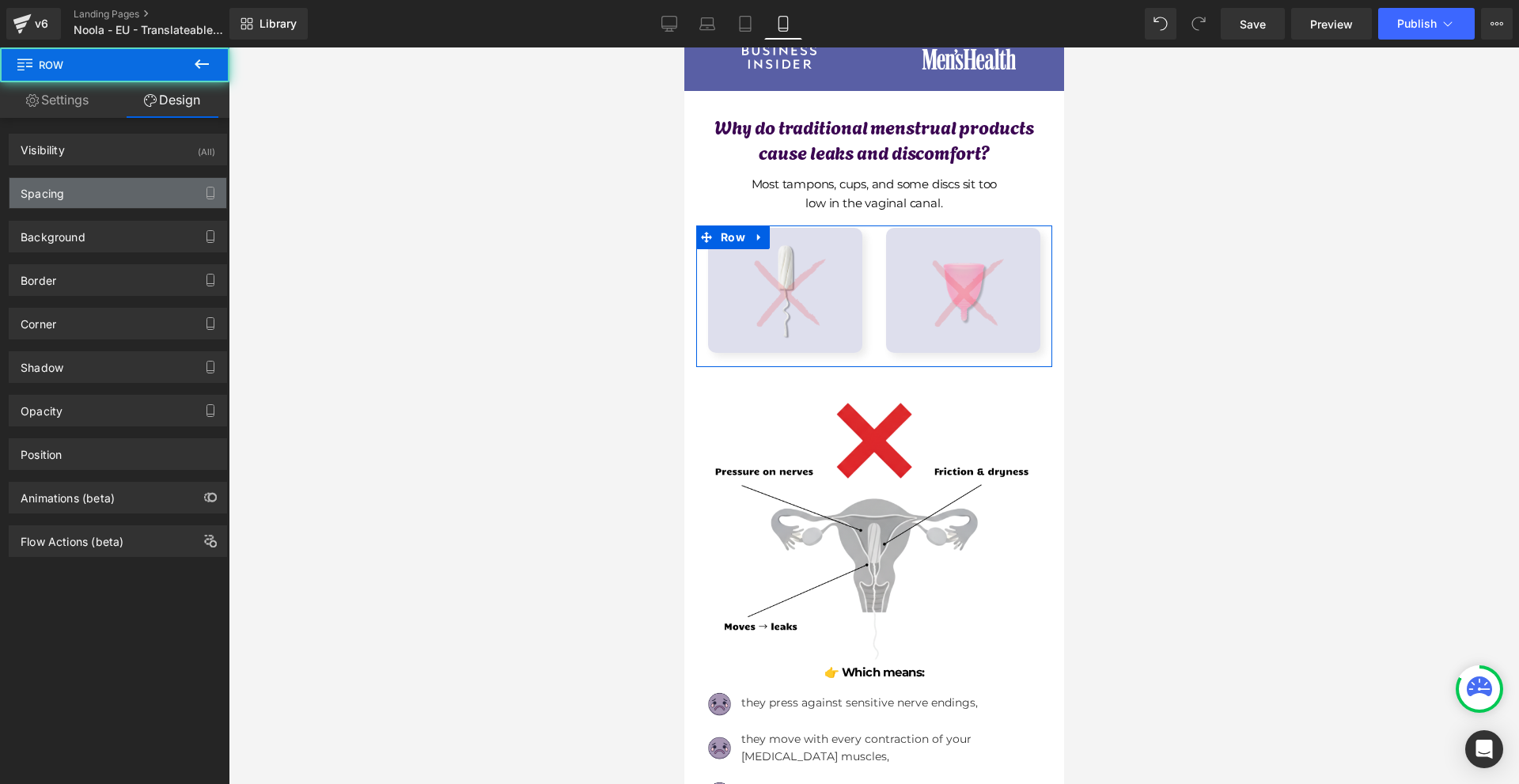
type input "0"
click at [74, 189] on div "Spacing" at bounding box center [118, 193] width 217 height 30
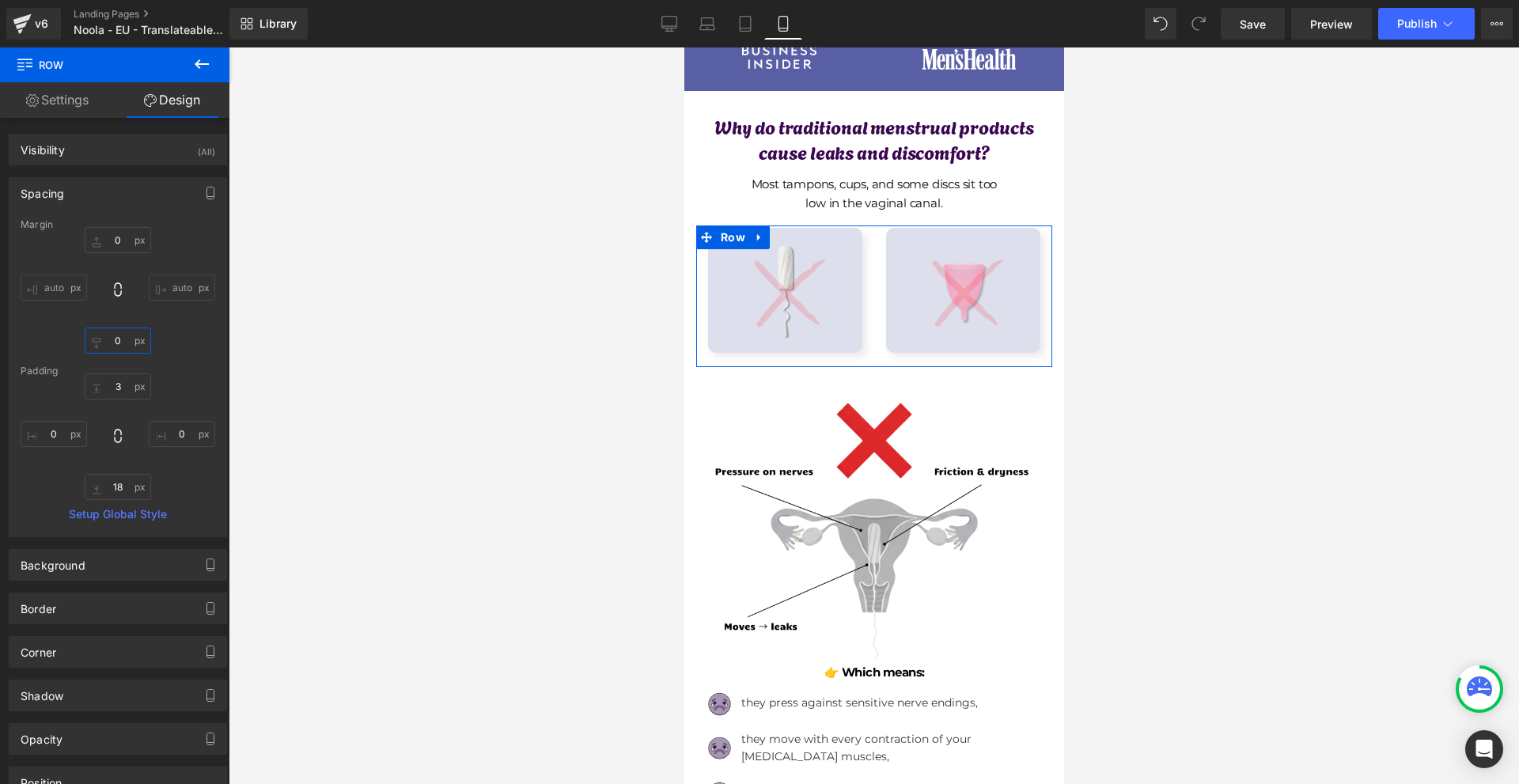
click at [134, 342] on input "0" at bounding box center [118, 340] width 66 height 26
type input "-"
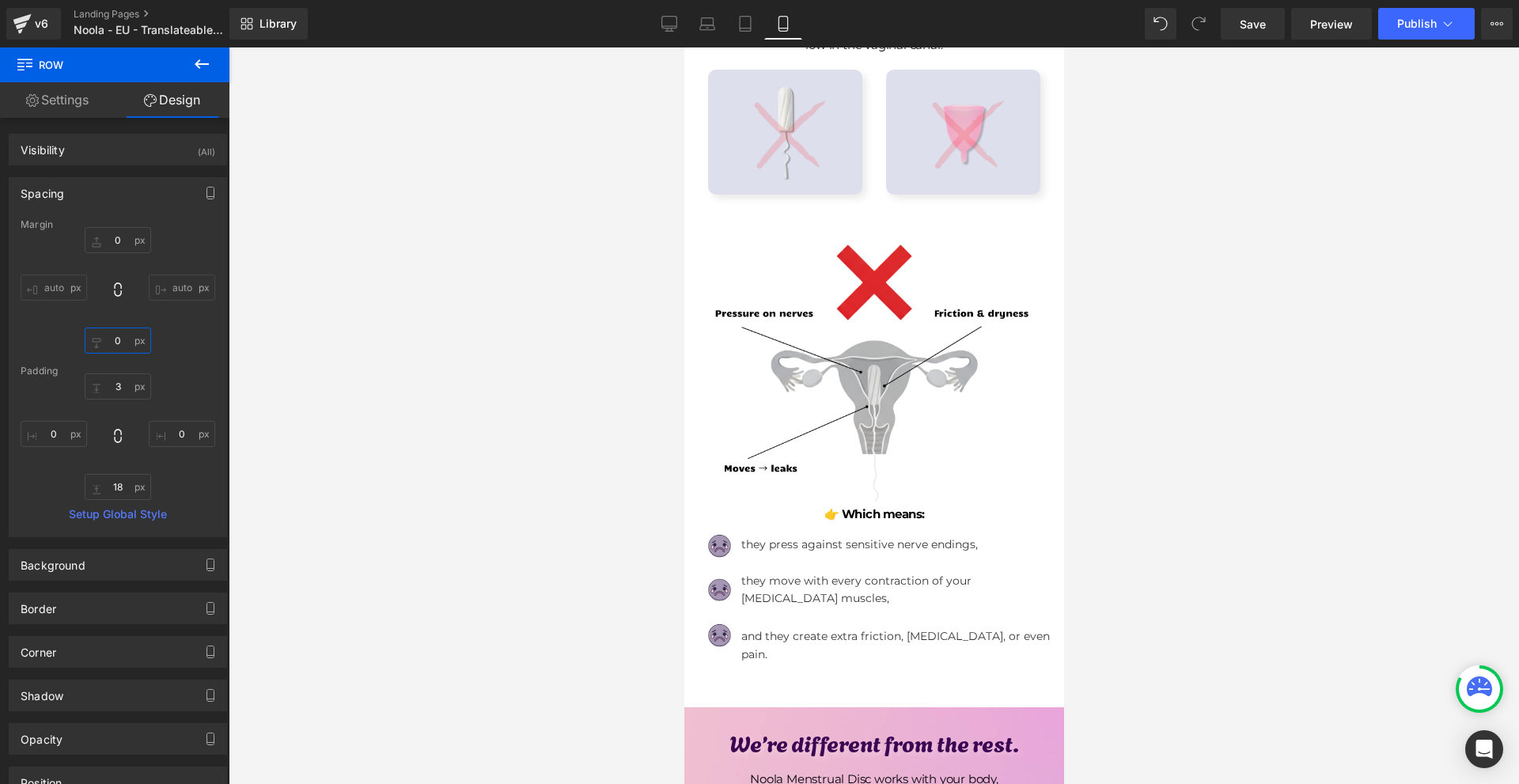
scroll to position [1028, 0]
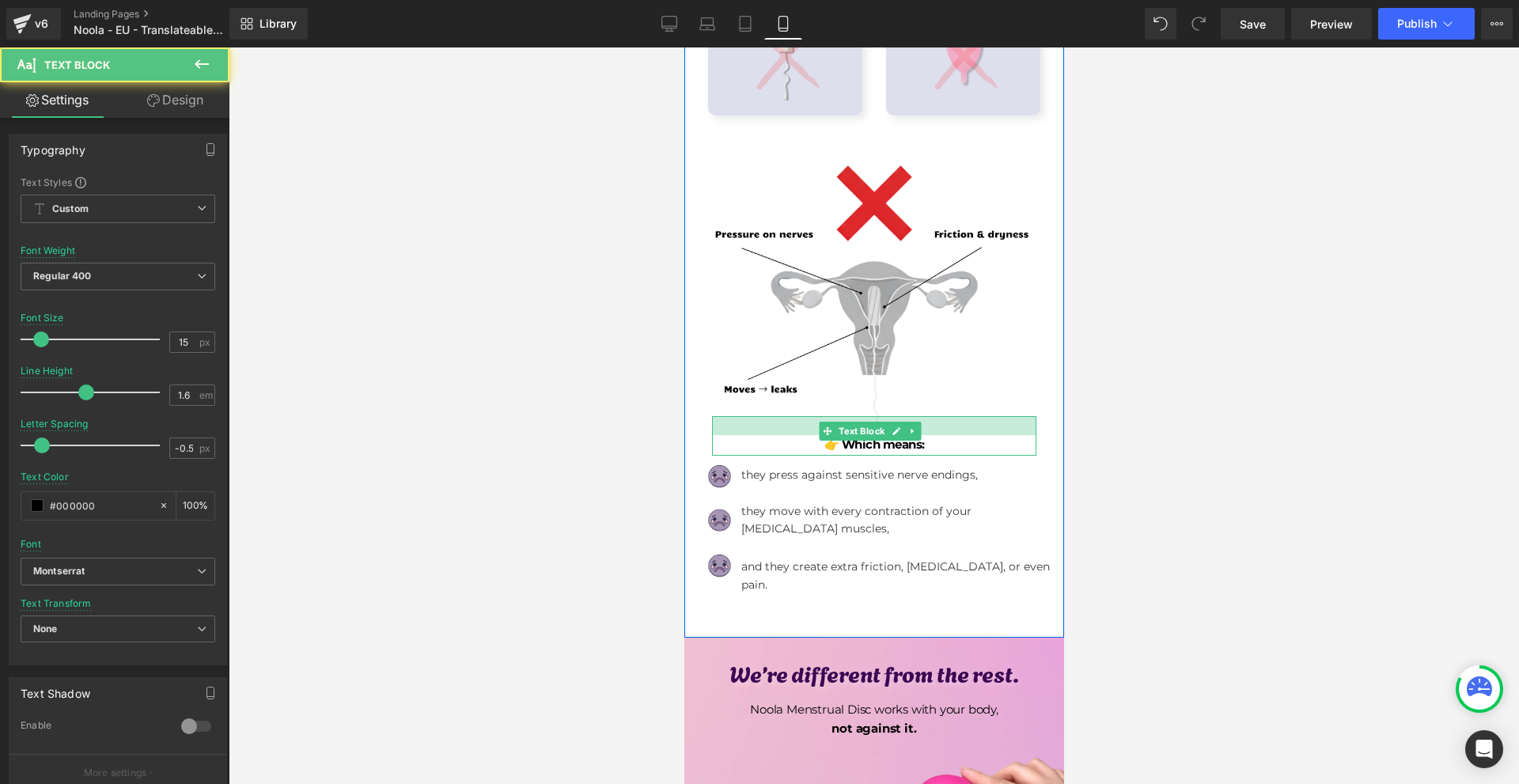
click at [926, 416] on div at bounding box center [874, 426] width 325 height 19
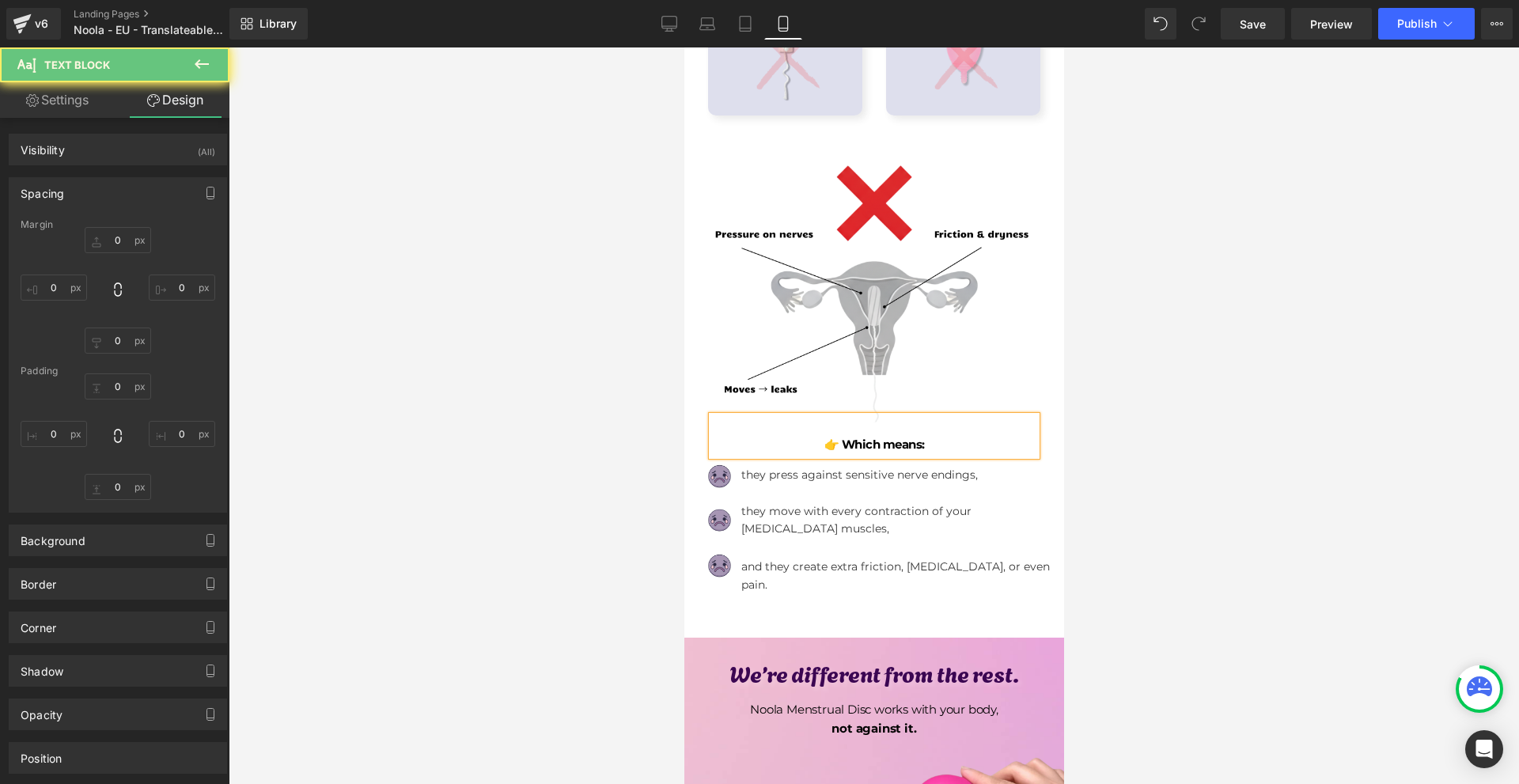
click at [1204, 428] on div at bounding box center [874, 415] width 1291 height 736
type input "-70"
type input "20"
type input "10"
type input "20"
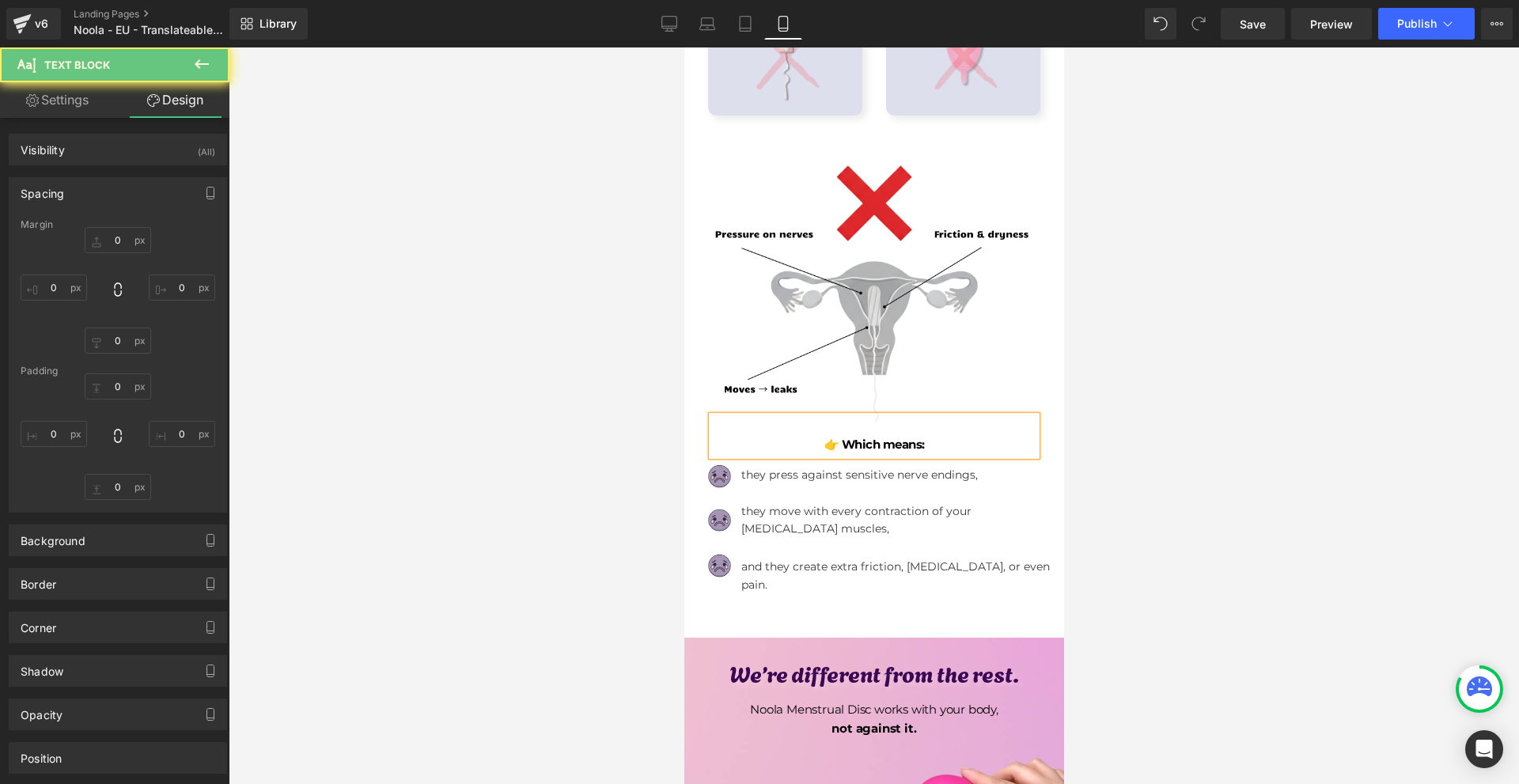
type input "24"
type input "0"
type input "2"
type input "0"
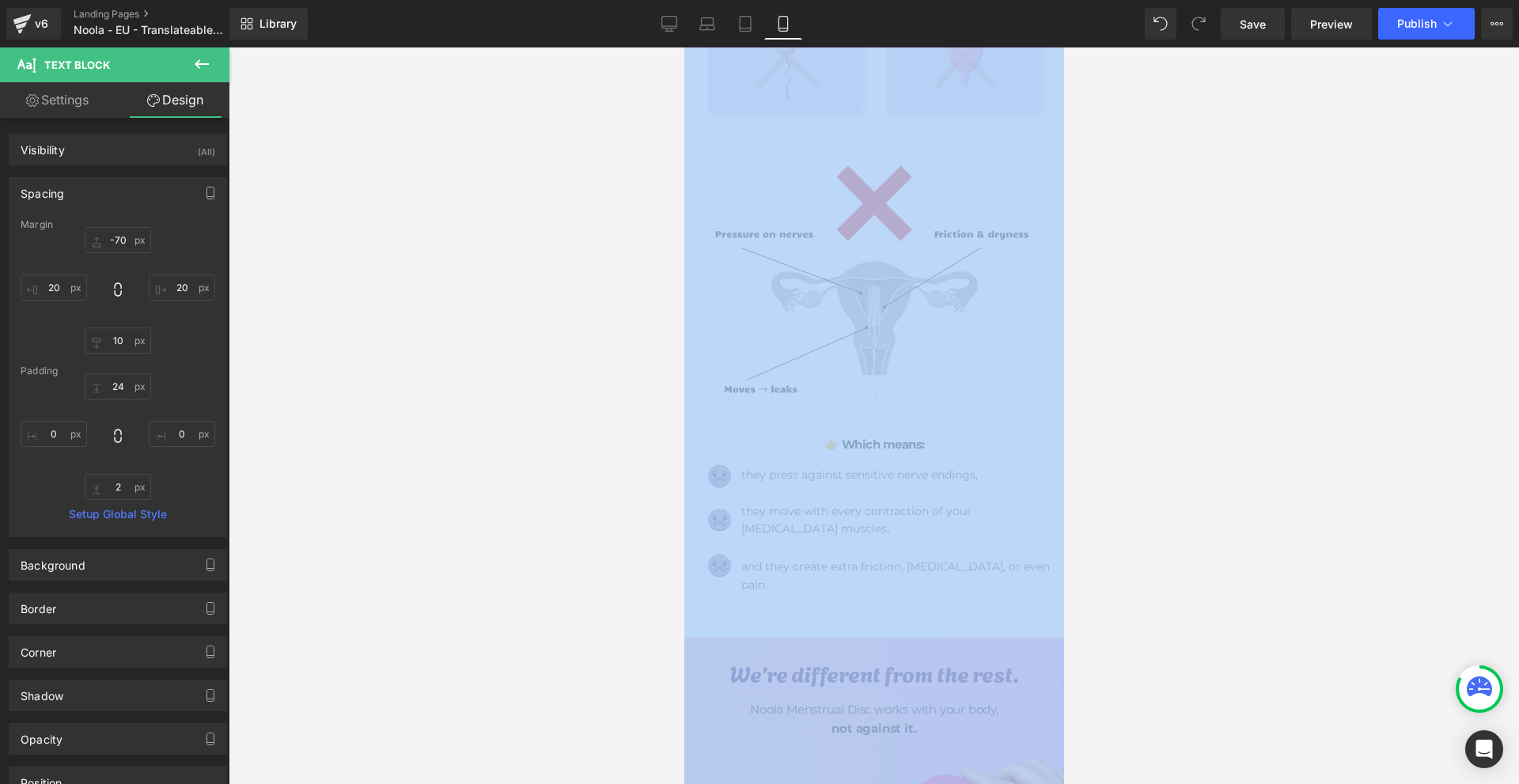
click at [1204, 429] on div at bounding box center [874, 415] width 1291 height 736
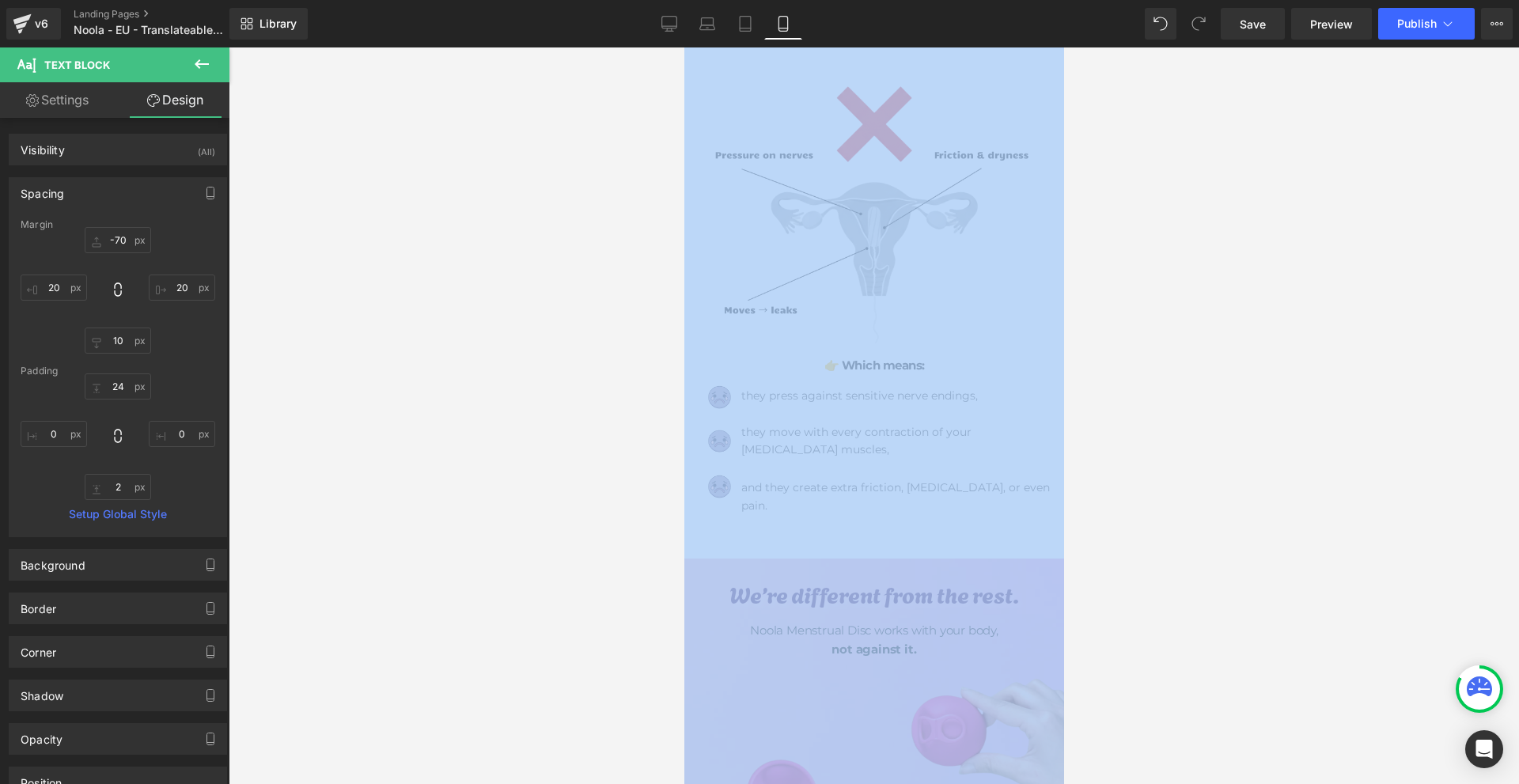
drag, startPoint x: 1219, startPoint y: 425, endPoint x: 1163, endPoint y: 418, distance: 56.4
click at [1218, 423] on div at bounding box center [874, 415] width 1291 height 736
click at [1247, 29] on span "Save" at bounding box center [1253, 24] width 26 height 17
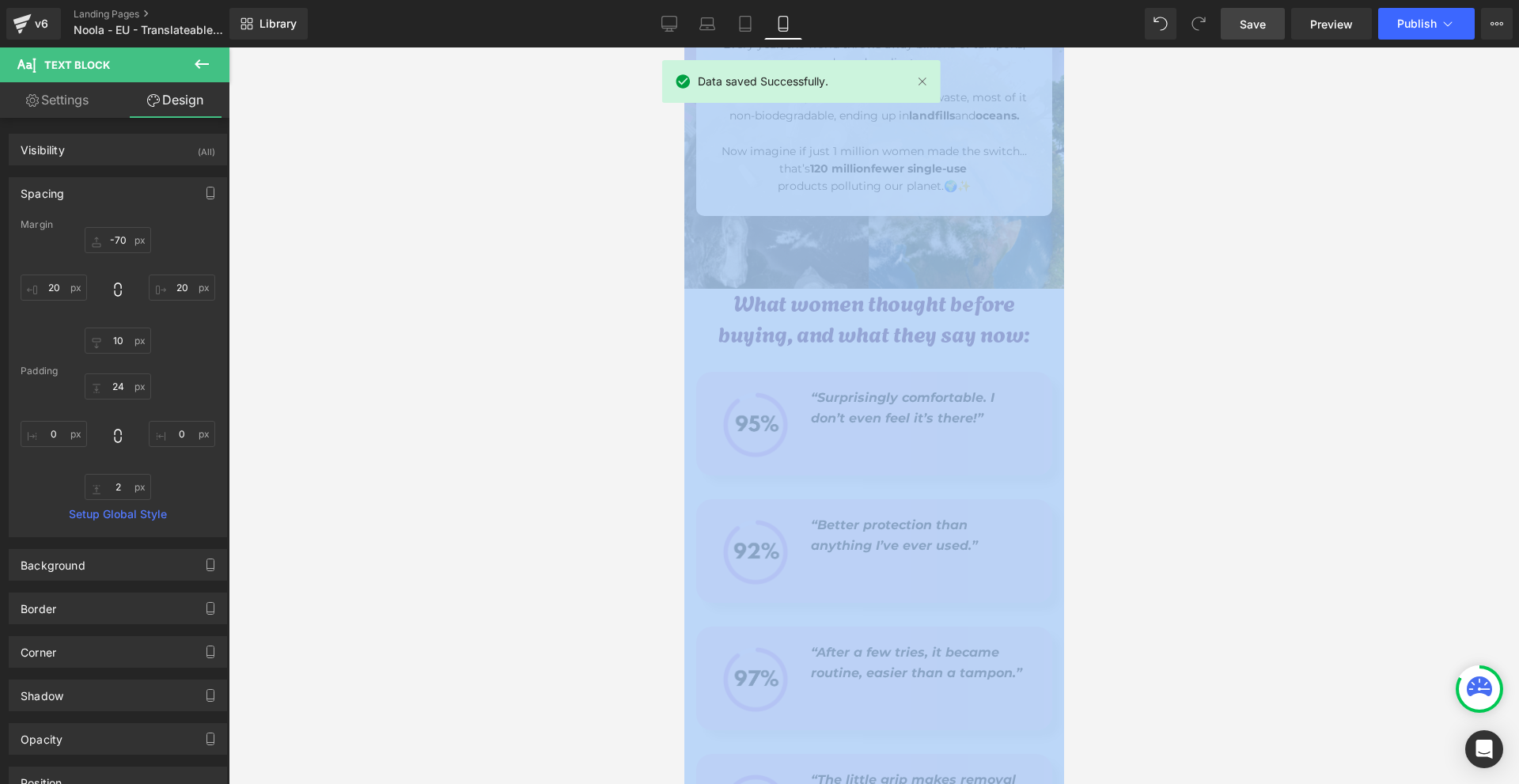
scroll to position [5987, 0]
